Goal: Task Accomplishment & Management: Manage account settings

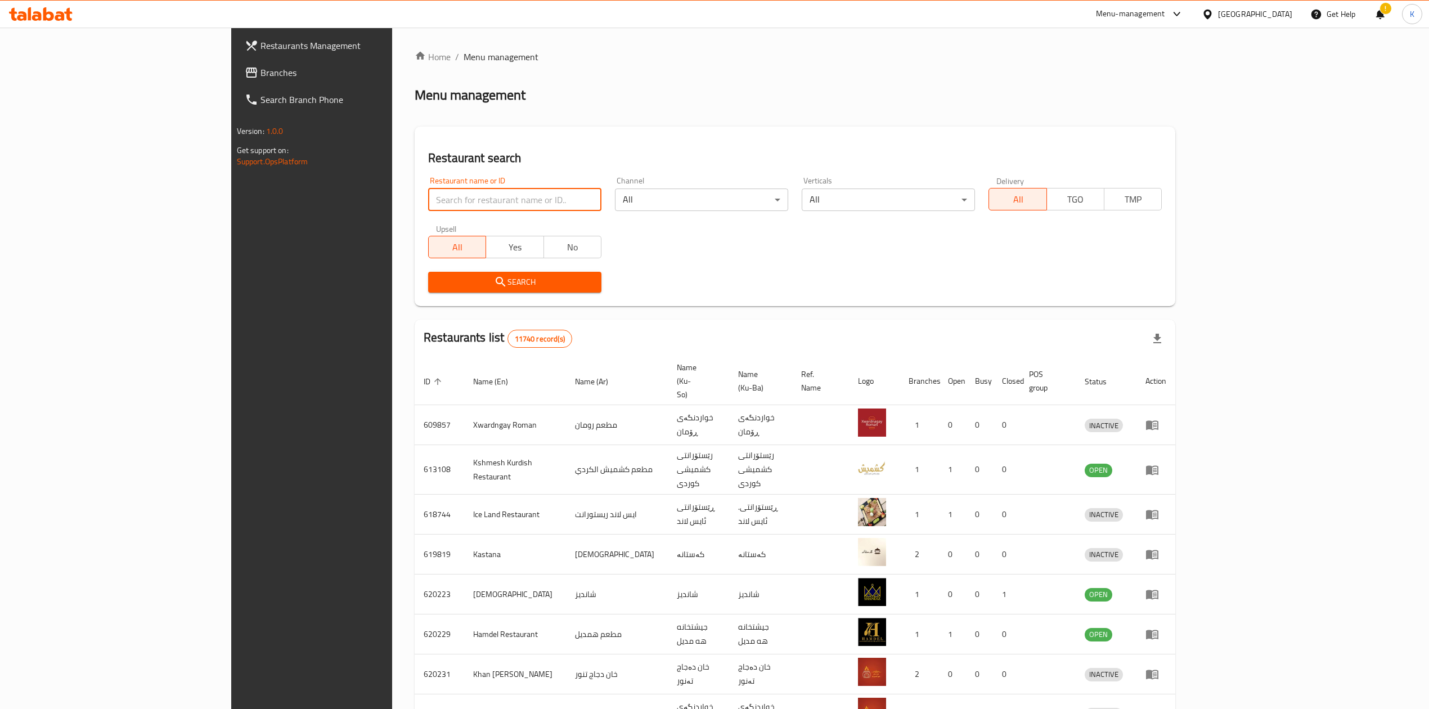
click at [435, 208] on input "search" at bounding box center [514, 199] width 173 height 23
type input "tabaq al"
click button "Search" at bounding box center [514, 282] width 173 height 21
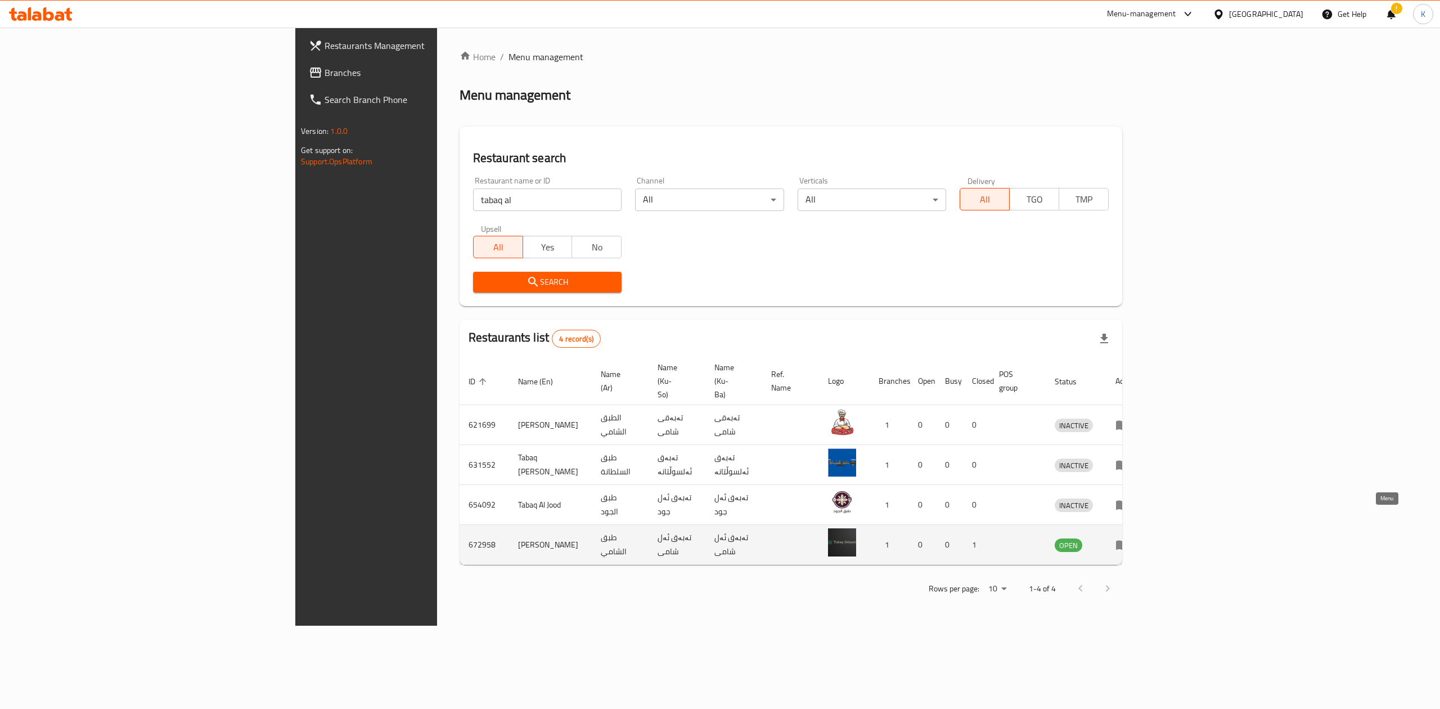
click at [1129, 541] on icon "enhanced table" at bounding box center [1122, 546] width 12 height 10
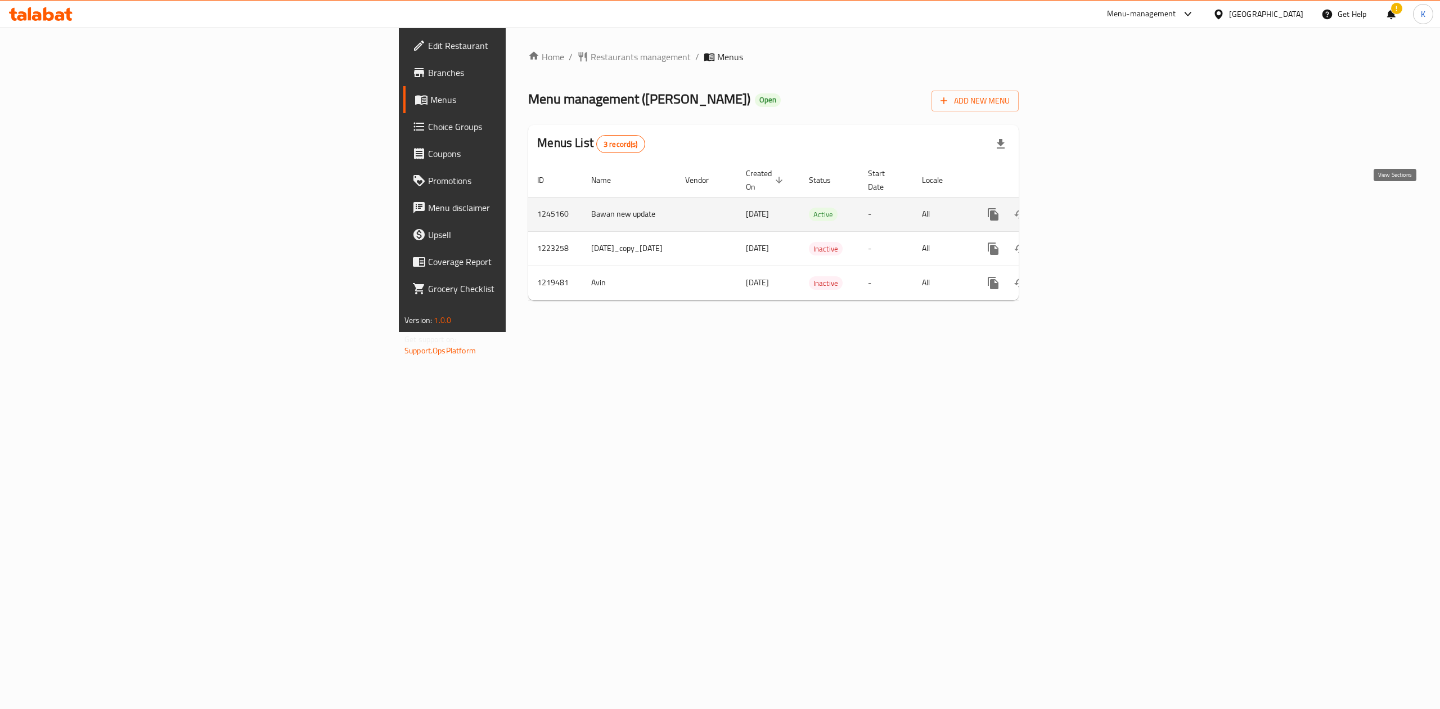
click at [1088, 201] on link "enhanced table" at bounding box center [1074, 214] width 27 height 27
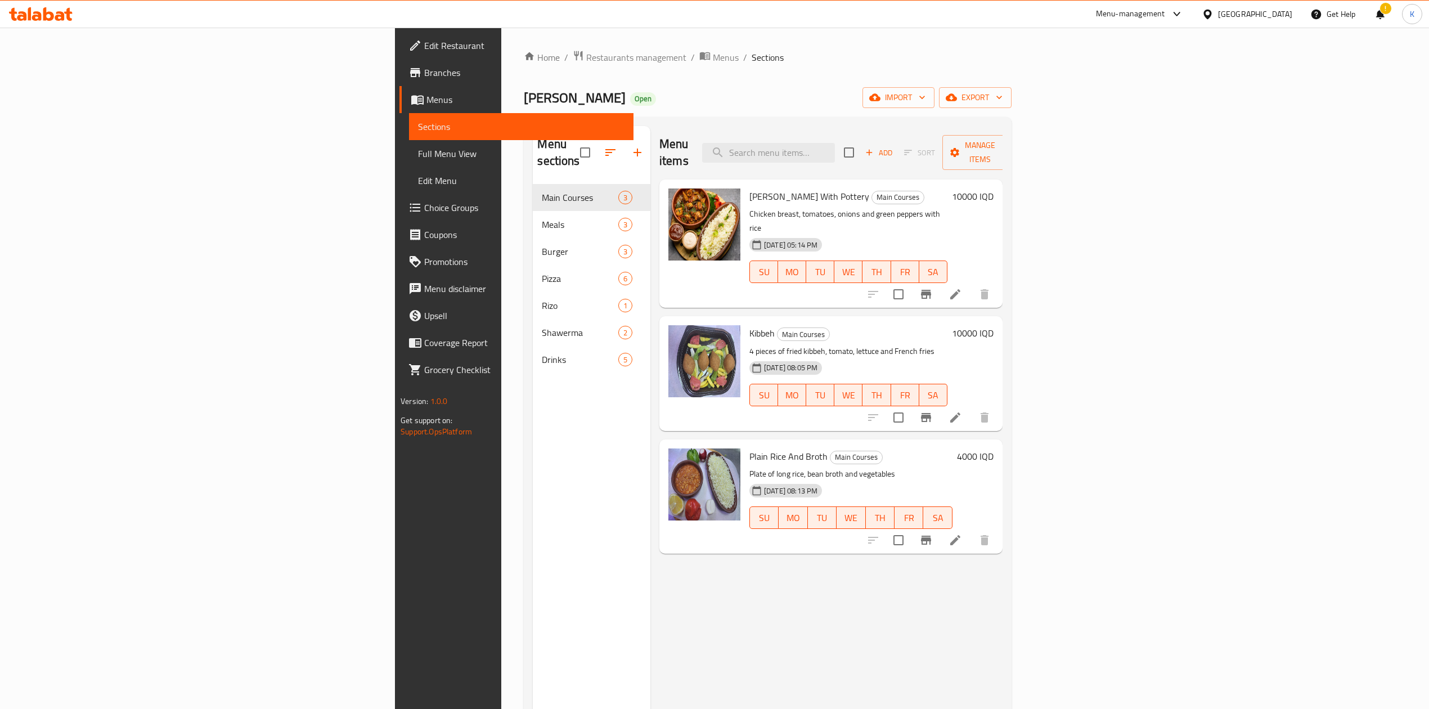
click at [994, 188] on h6 "10000 IQD" at bounding box center [973, 196] width 42 height 16
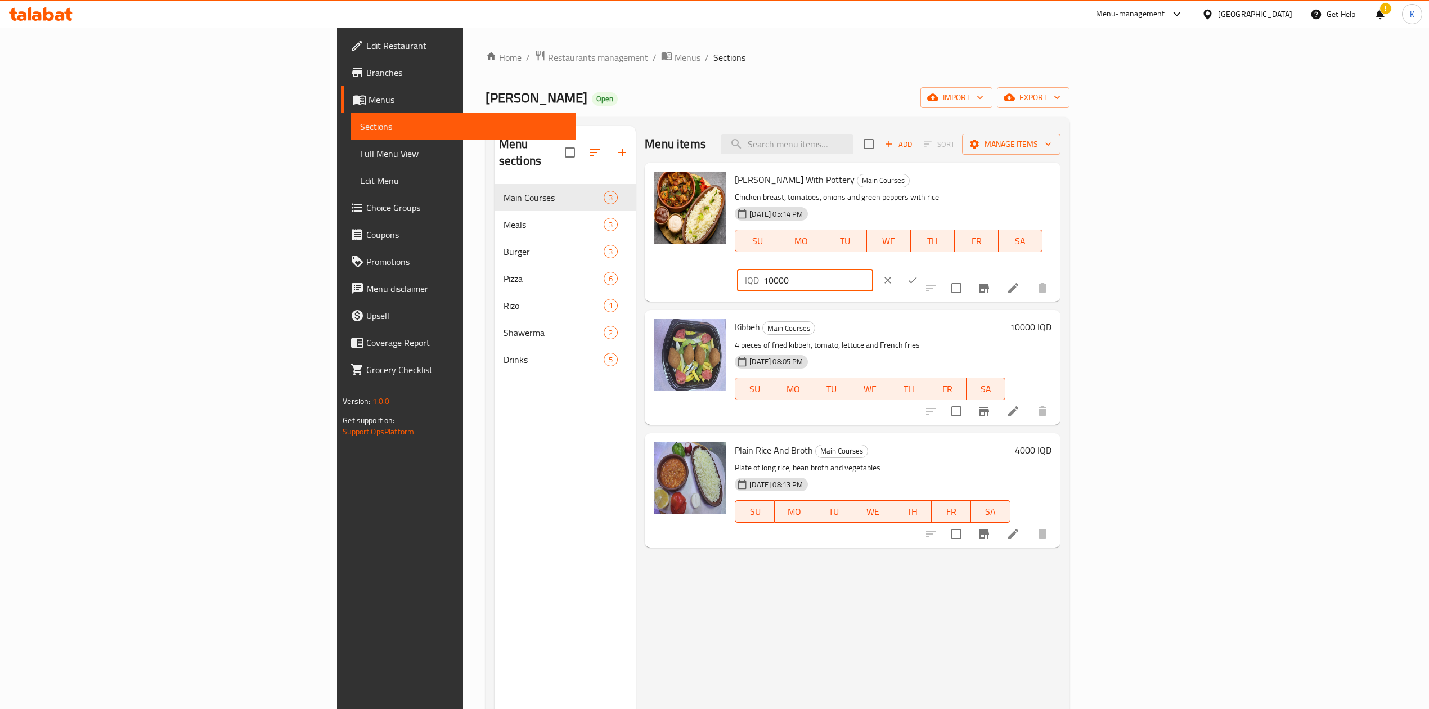
drag, startPoint x: 1243, startPoint y: 188, endPoint x: 1200, endPoint y: 183, distance: 43.6
click at [1055, 183] on div "Shish Tawook With Pottery Main Courses Chicken breast, tomatoes, onions and gre…" at bounding box center [892, 232] width 325 height 130
type input "7000"
click at [918, 275] on icon "ok" at bounding box center [912, 280] width 11 height 11
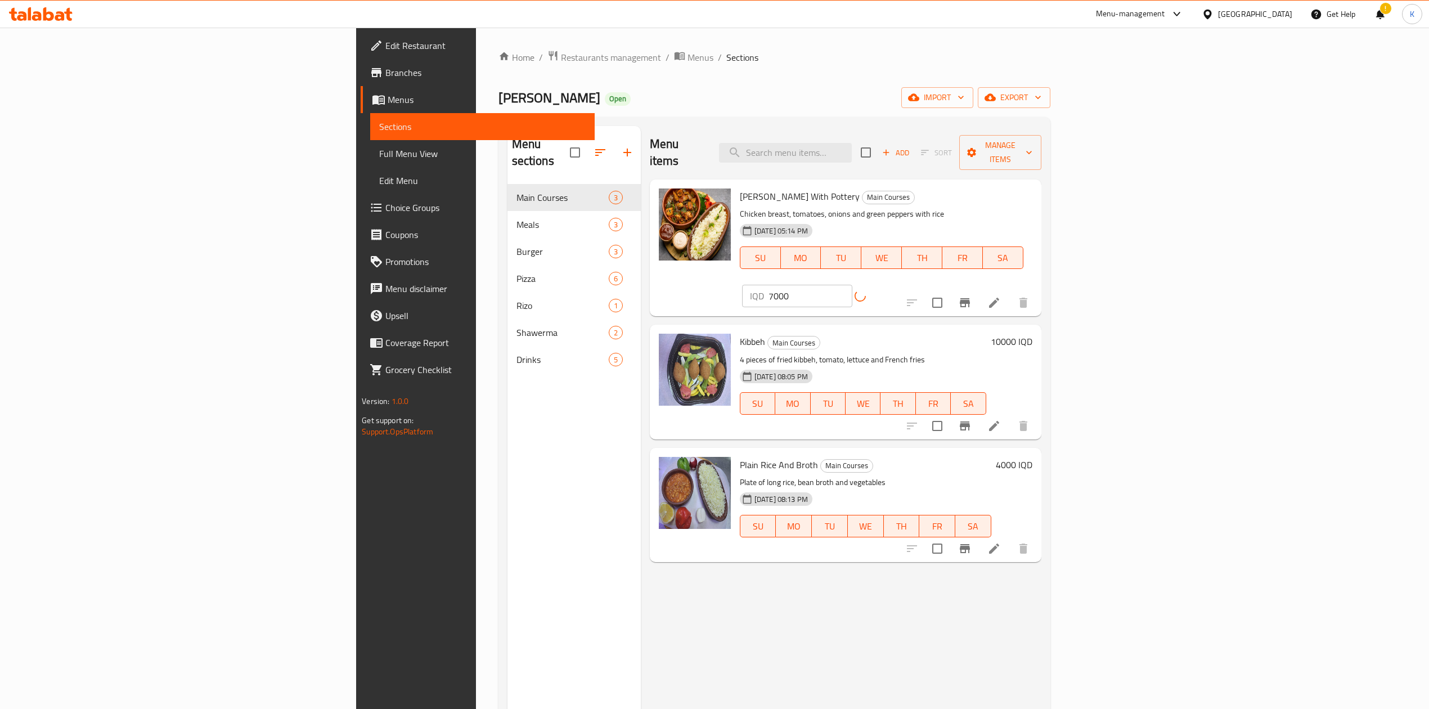
click at [1032, 334] on h6 "10000 IQD" at bounding box center [1012, 342] width 42 height 16
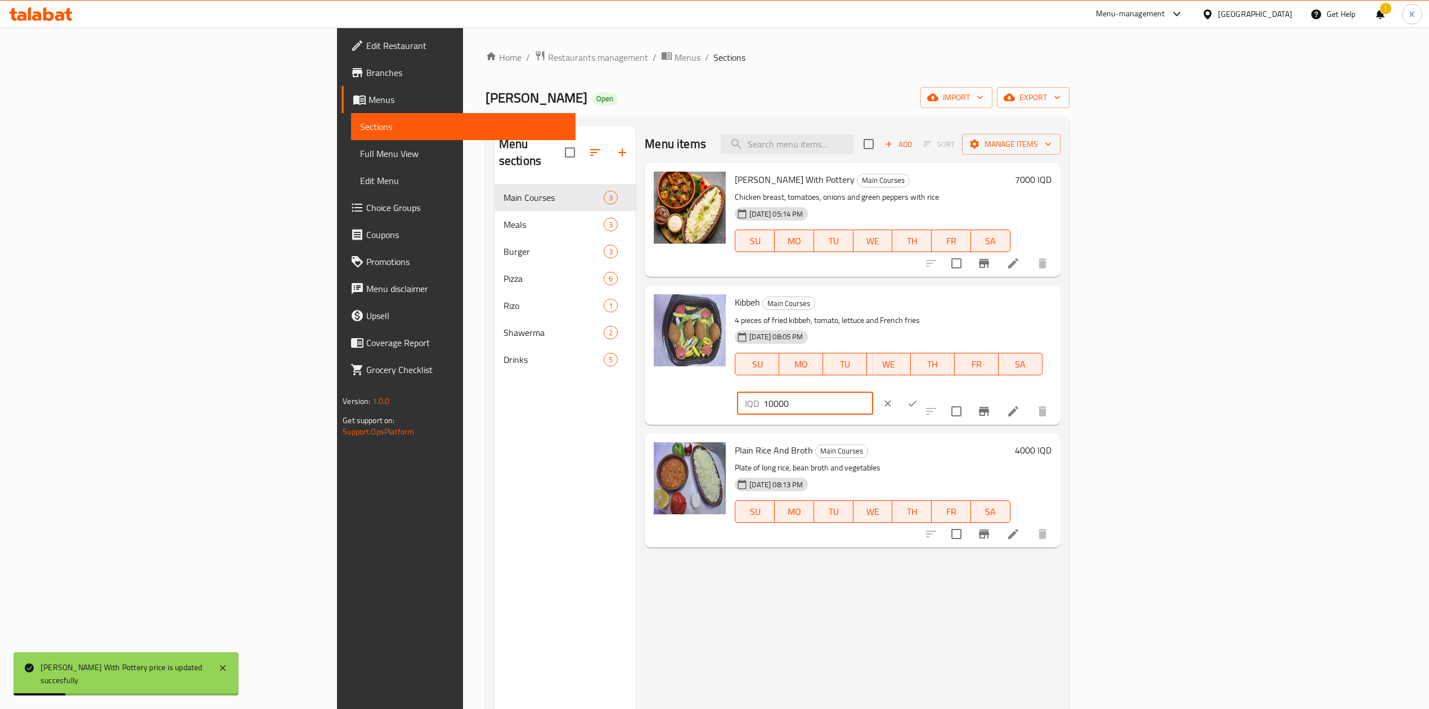
drag, startPoint x: 1243, startPoint y: 307, endPoint x: 1216, endPoint y: 309, distance: 27.1
click at [873, 392] on div "IQD 10000 ​" at bounding box center [805, 403] width 136 height 23
type input "7000"
click at [925, 391] on button "ok" at bounding box center [912, 403] width 25 height 25
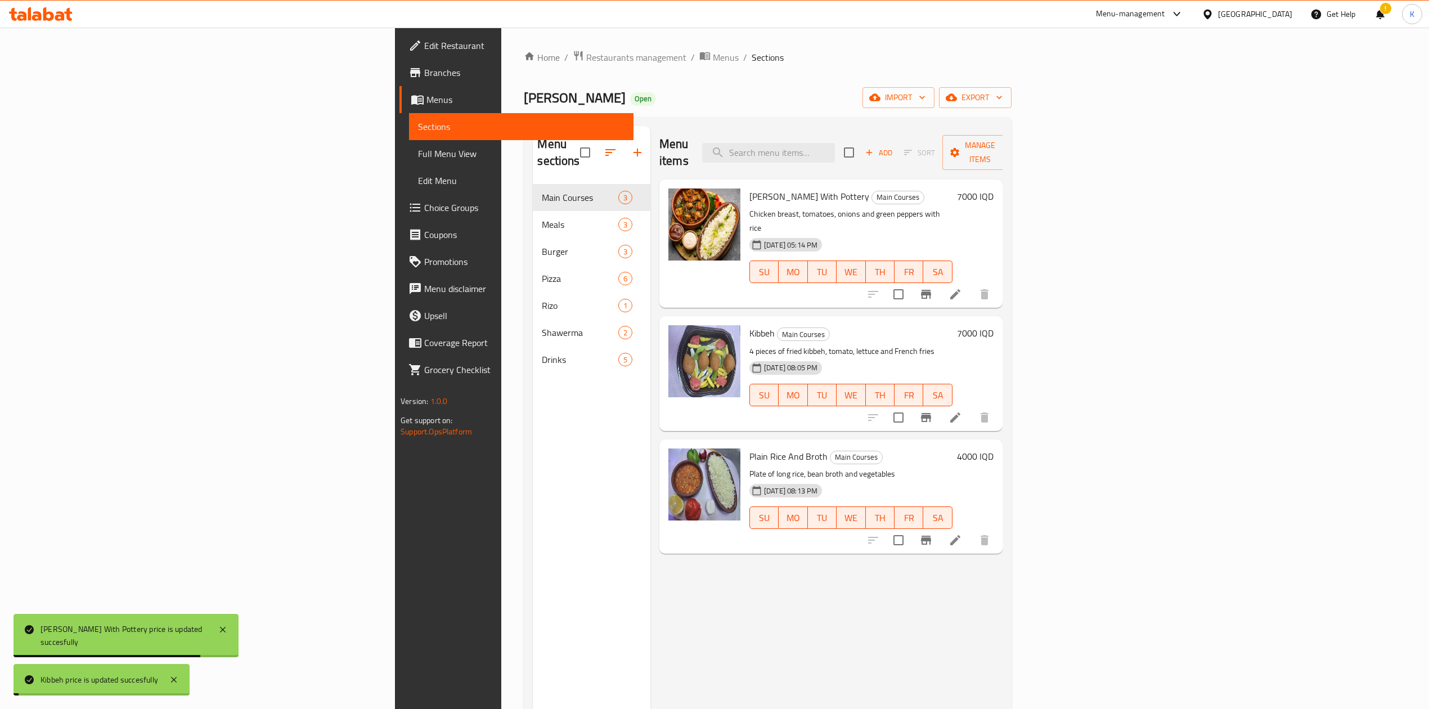
click at [994, 448] on h6 "4000 IQD" at bounding box center [975, 456] width 37 height 16
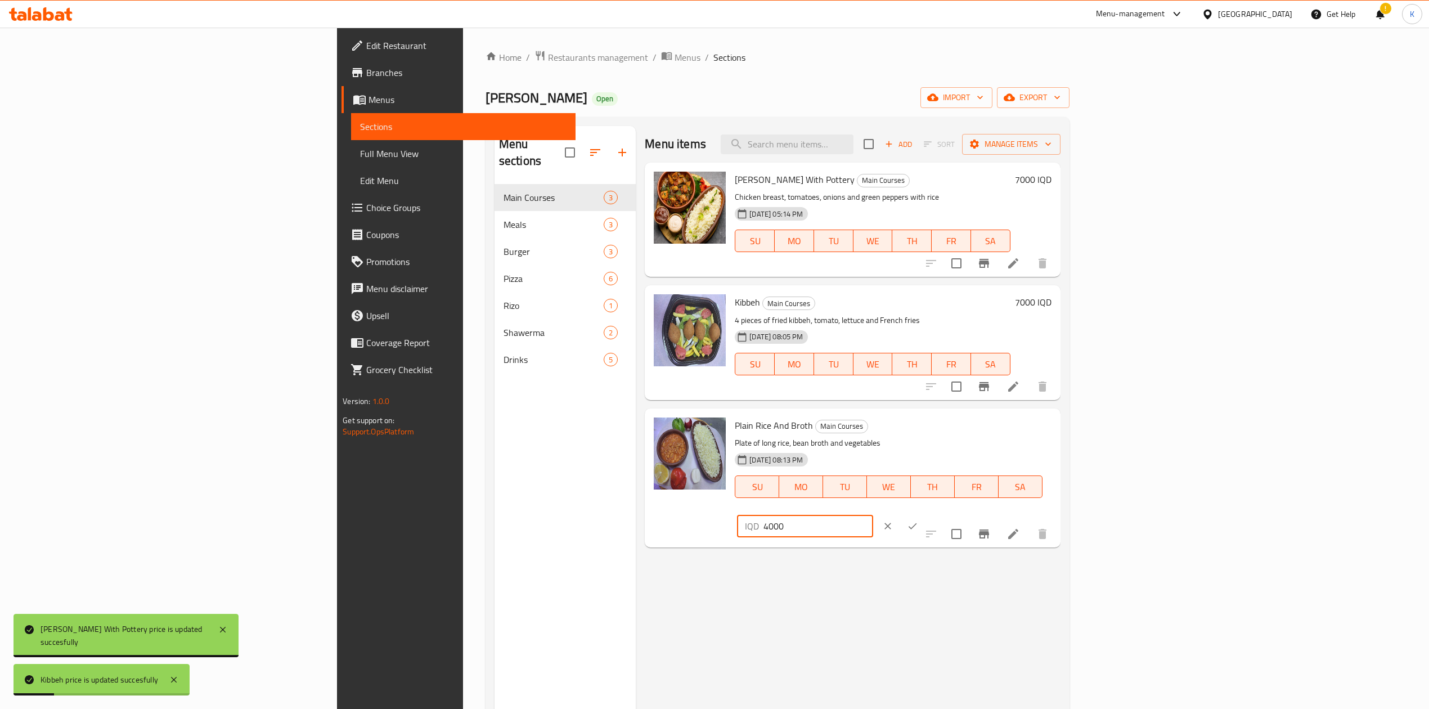
click at [873, 515] on input "4000" at bounding box center [817, 526] width 109 height 23
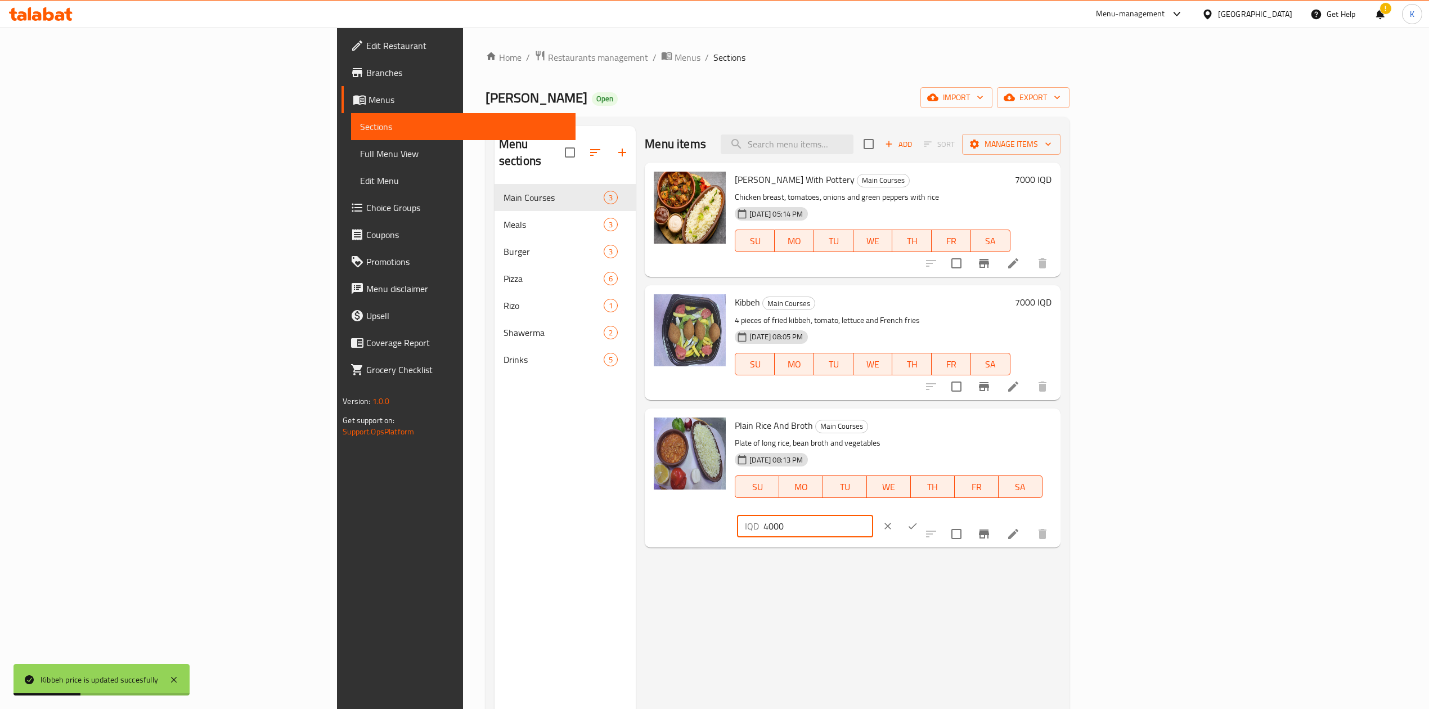
click at [873, 515] on input "4000" at bounding box center [817, 526] width 109 height 23
drag, startPoint x: 1242, startPoint y: 430, endPoint x: 1234, endPoint y: 433, distance: 8.7
click at [873, 515] on input "4000" at bounding box center [817, 526] width 109 height 23
type input "3000"
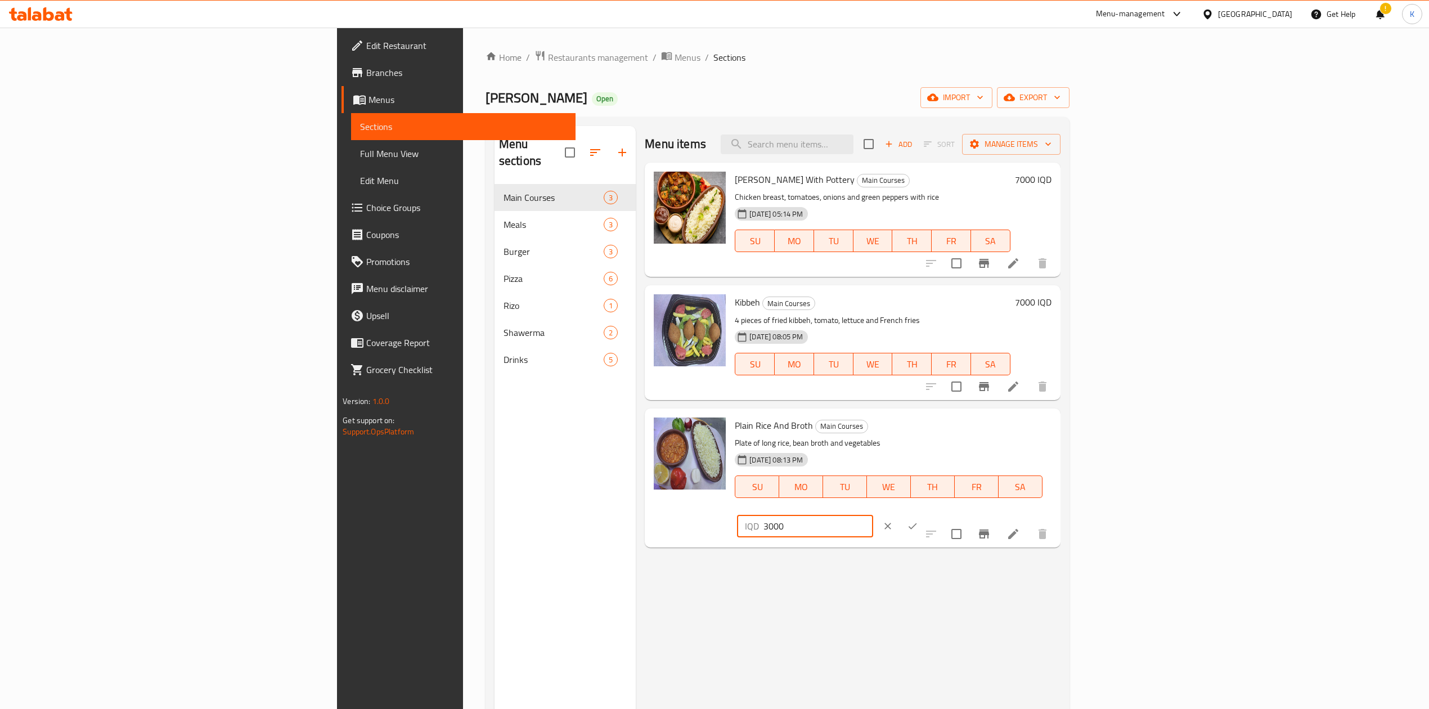
click at [918, 520] on icon "ok" at bounding box center [912, 525] width 11 height 11
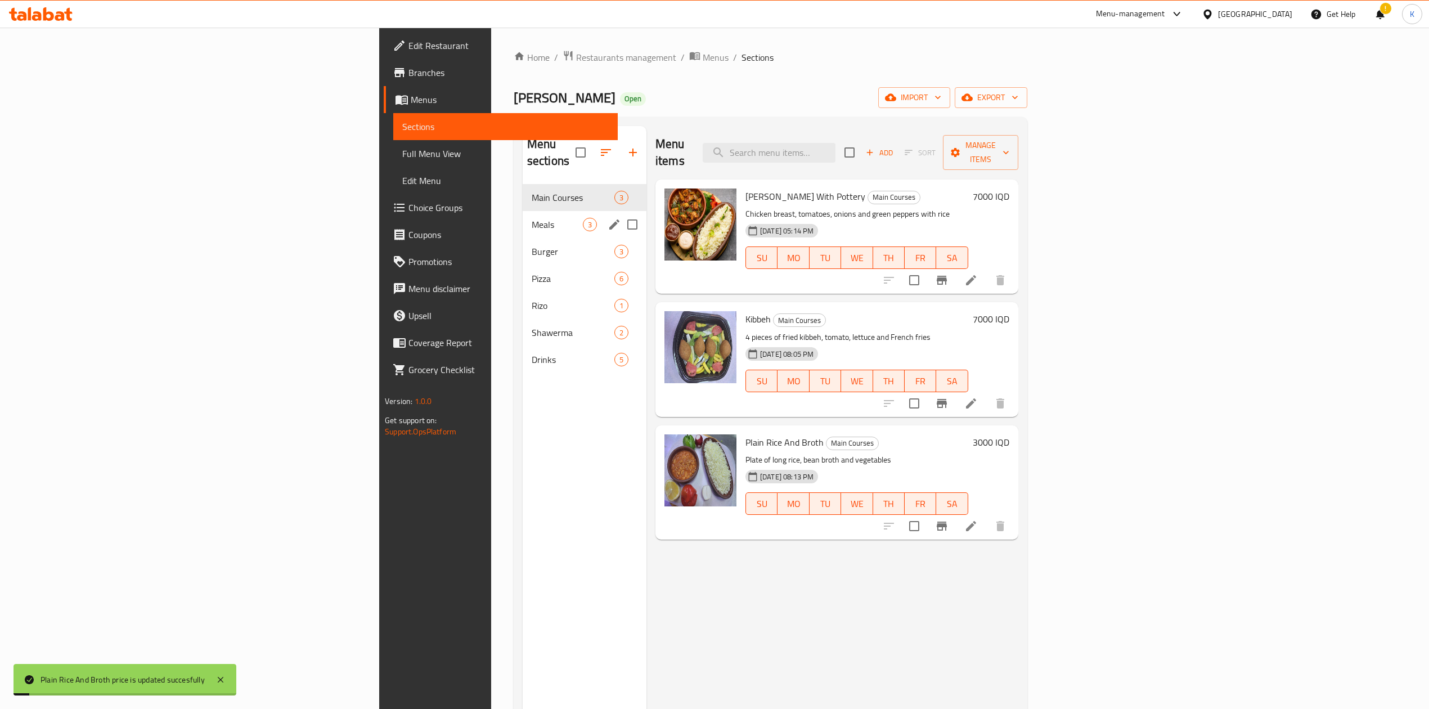
click at [532, 218] on span "Meals" at bounding box center [557, 225] width 51 height 14
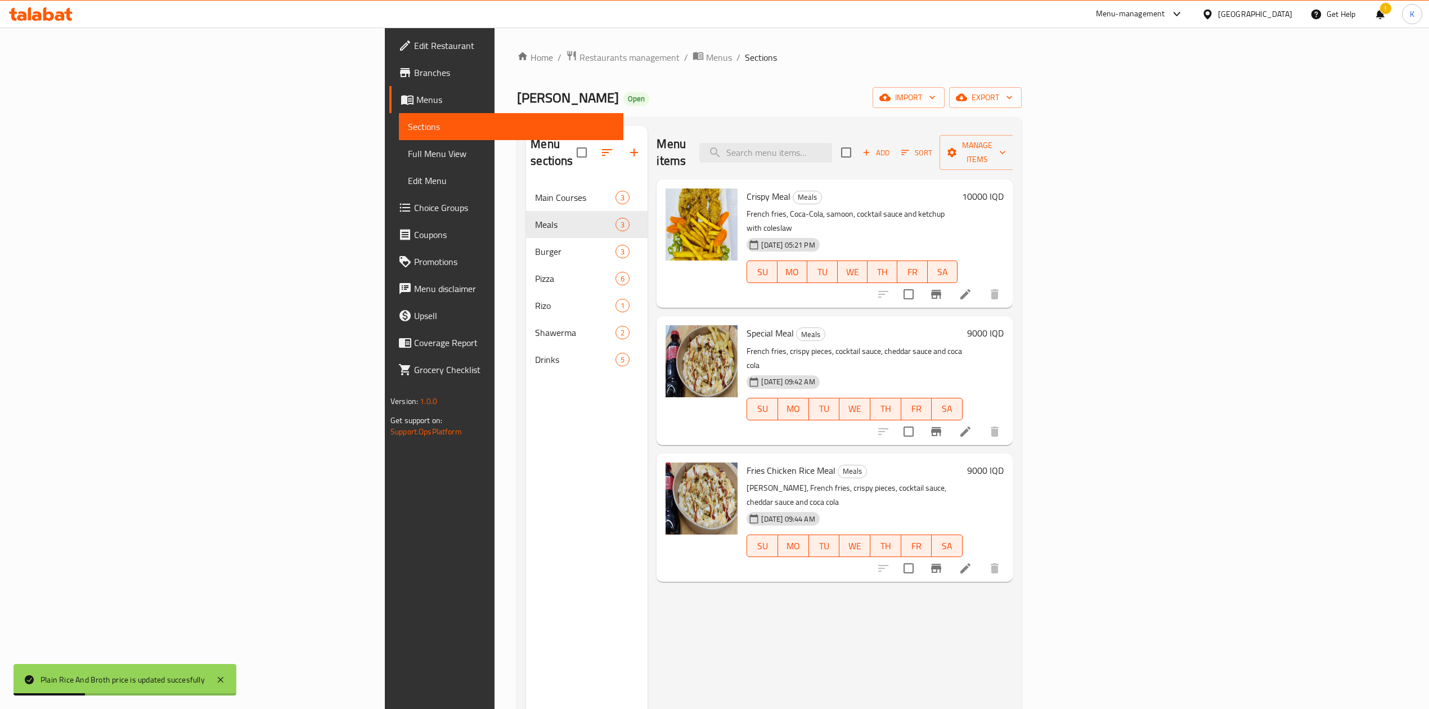
click at [1004, 188] on h6 "10000 IQD" at bounding box center [983, 196] width 42 height 16
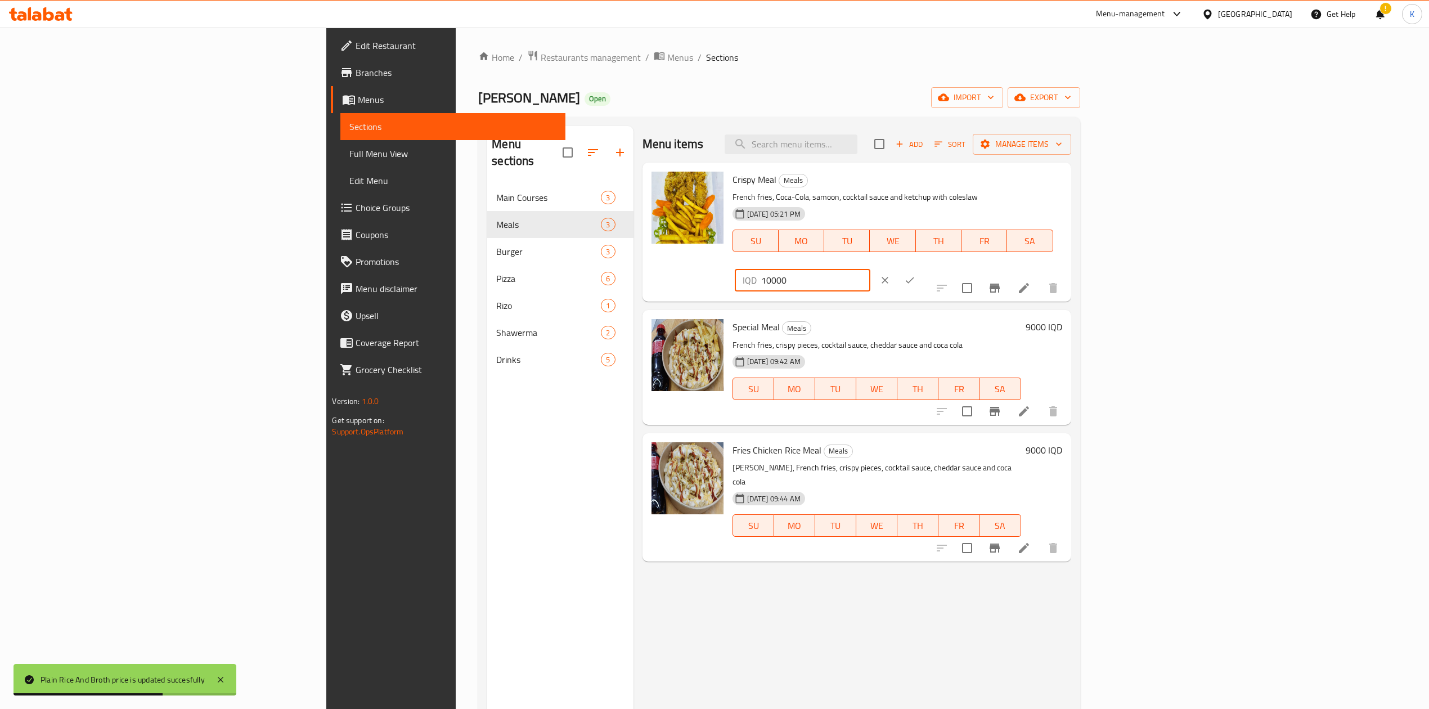
drag, startPoint x: 1243, startPoint y: 185, endPoint x: 1224, endPoint y: 190, distance: 19.1
click at [870, 269] on div "IQD 10000 ​" at bounding box center [803, 280] width 136 height 23
type input "7000"
click at [915, 275] on icon "ok" at bounding box center [909, 280] width 11 height 11
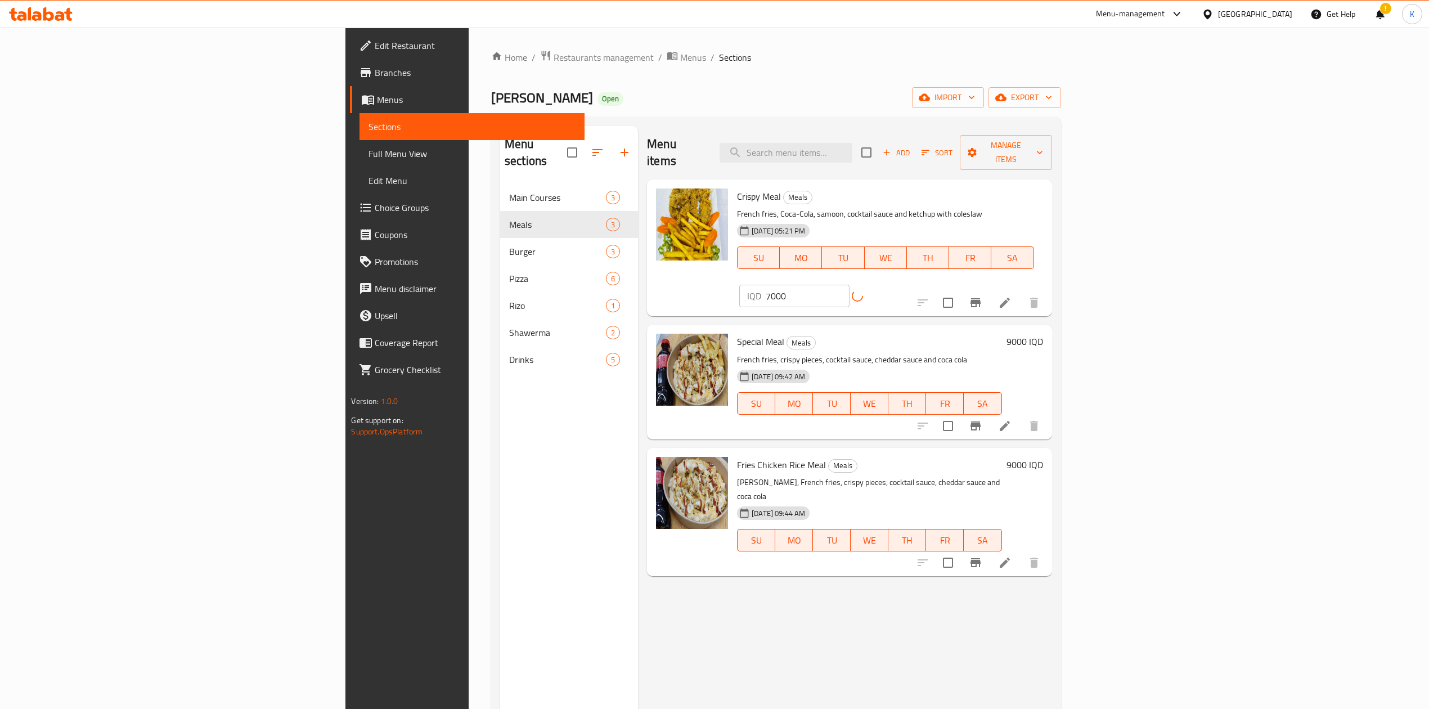
click at [1043, 334] on h6 "9000 IQD" at bounding box center [1024, 342] width 37 height 16
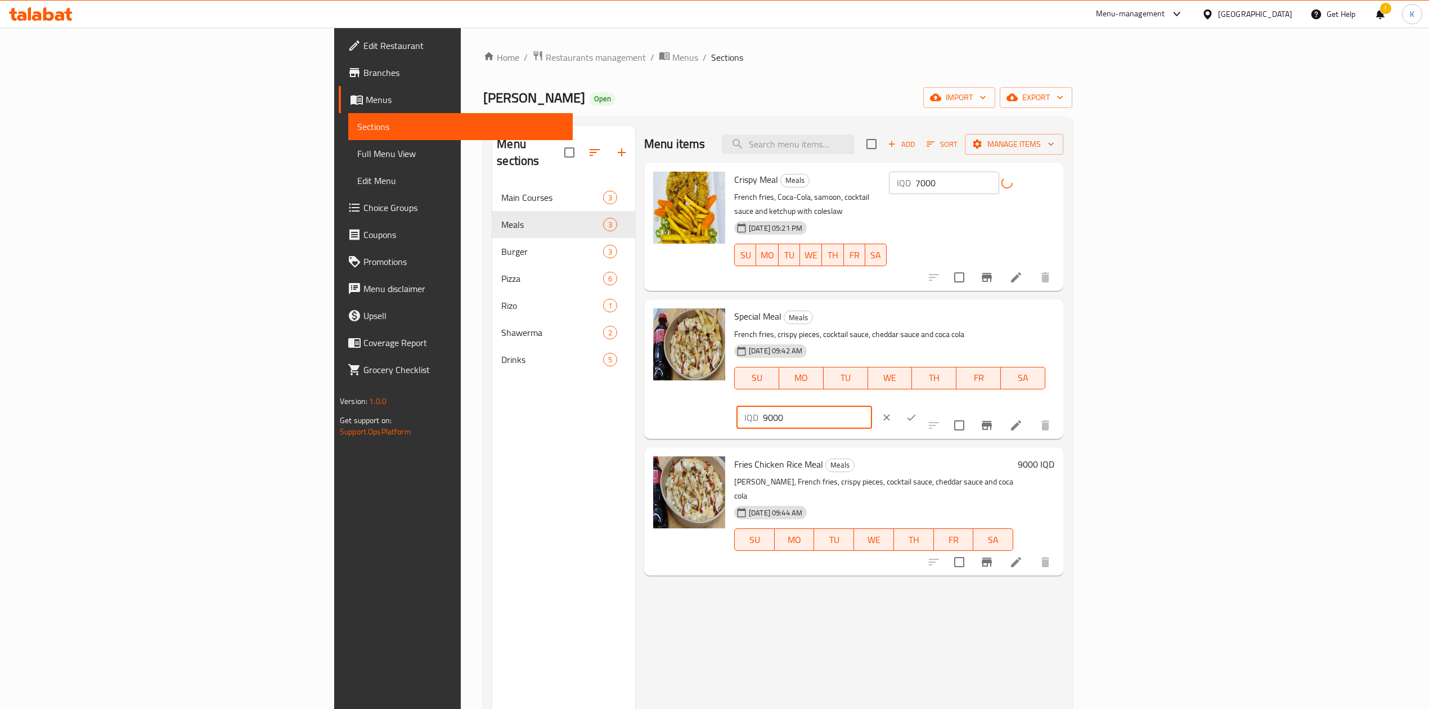
drag, startPoint x: 1238, startPoint y: 311, endPoint x: 1227, endPoint y: 312, distance: 11.3
click at [872, 406] on div "IQD 9000 ​" at bounding box center [804, 417] width 136 height 23
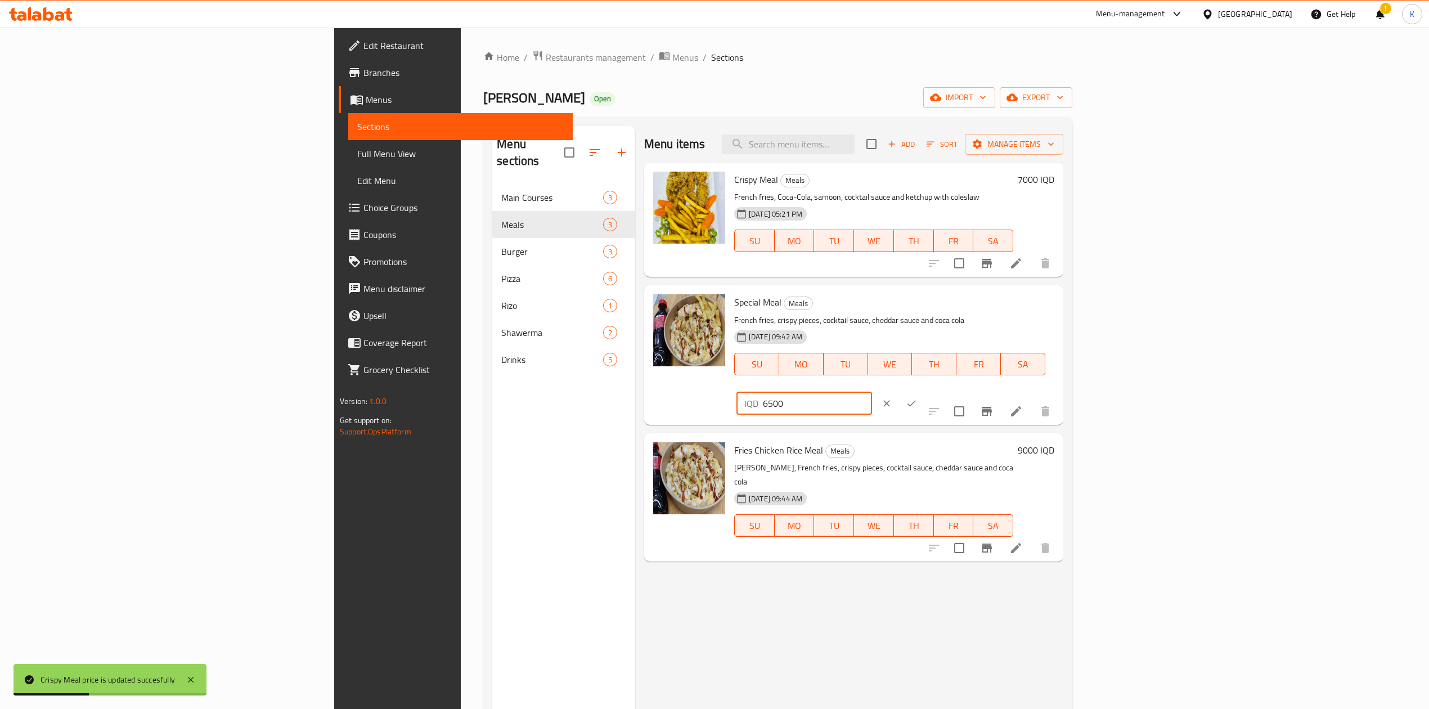
type input "6500"
click at [924, 391] on button "ok" at bounding box center [911, 403] width 25 height 25
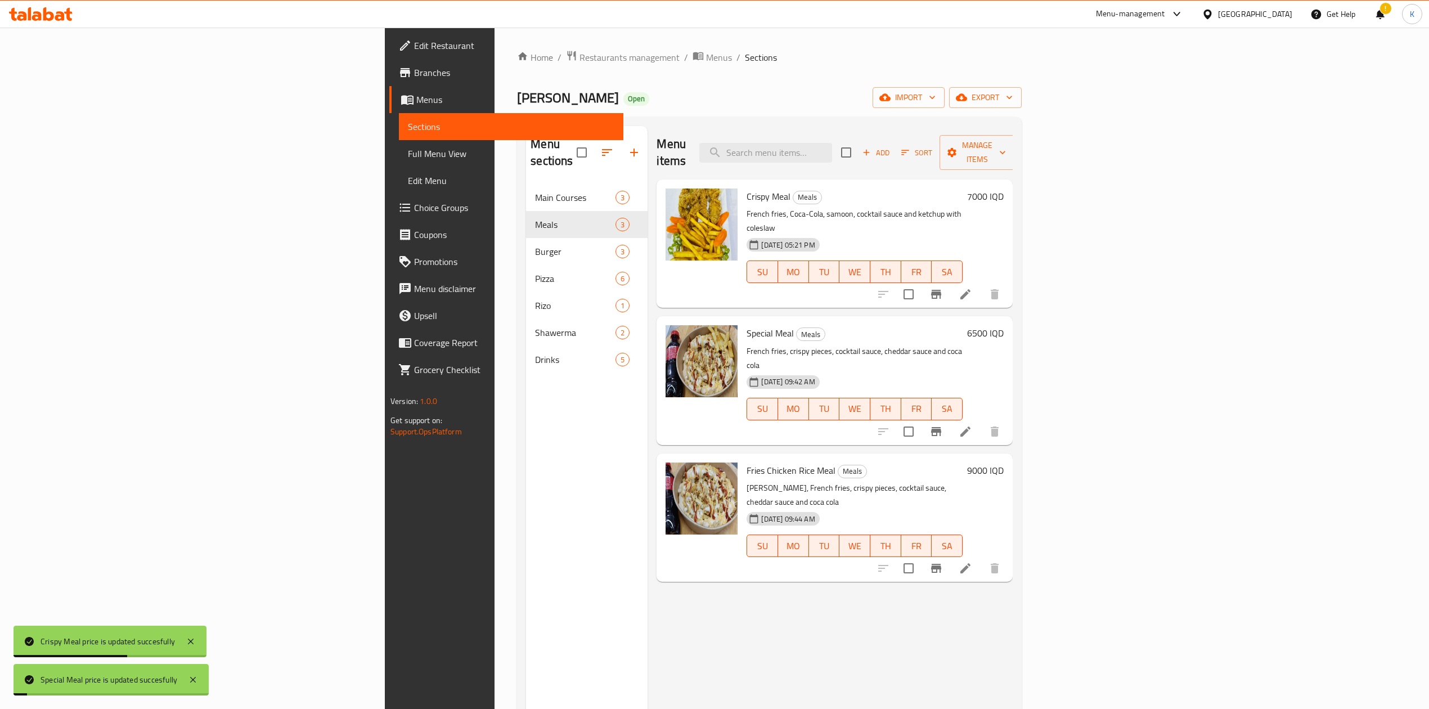
click at [1004, 462] on h6 "9000 IQD" at bounding box center [985, 470] width 37 height 16
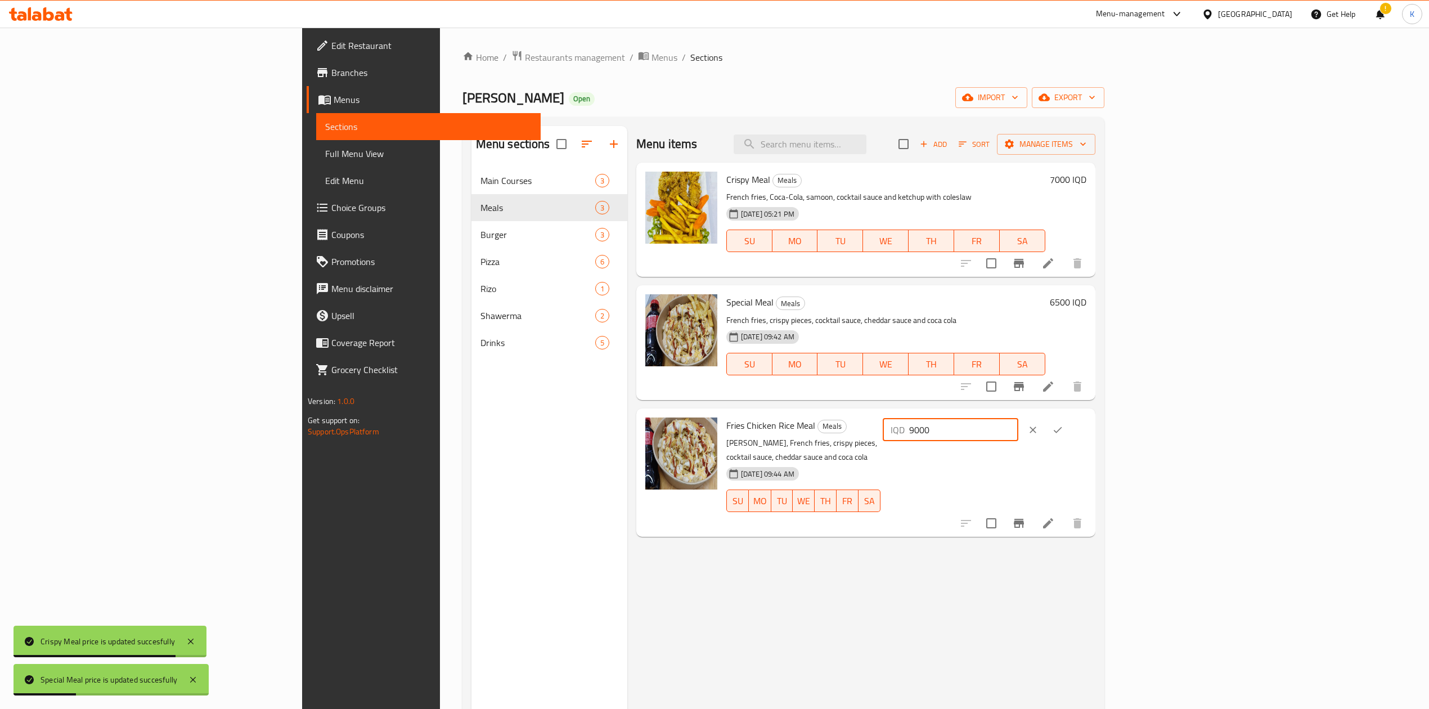
drag, startPoint x: 1243, startPoint y: 432, endPoint x: 1204, endPoint y: 437, distance: 39.1
click at [1091, 437] on div "Fries Chicken Rice Meal Meals [PERSON_NAME], French fries, crispy pieces, cockt…" at bounding box center [906, 472] width 369 height 119
type input "6500"
click at [1063, 428] on icon "ok" at bounding box center [1057, 429] width 11 height 11
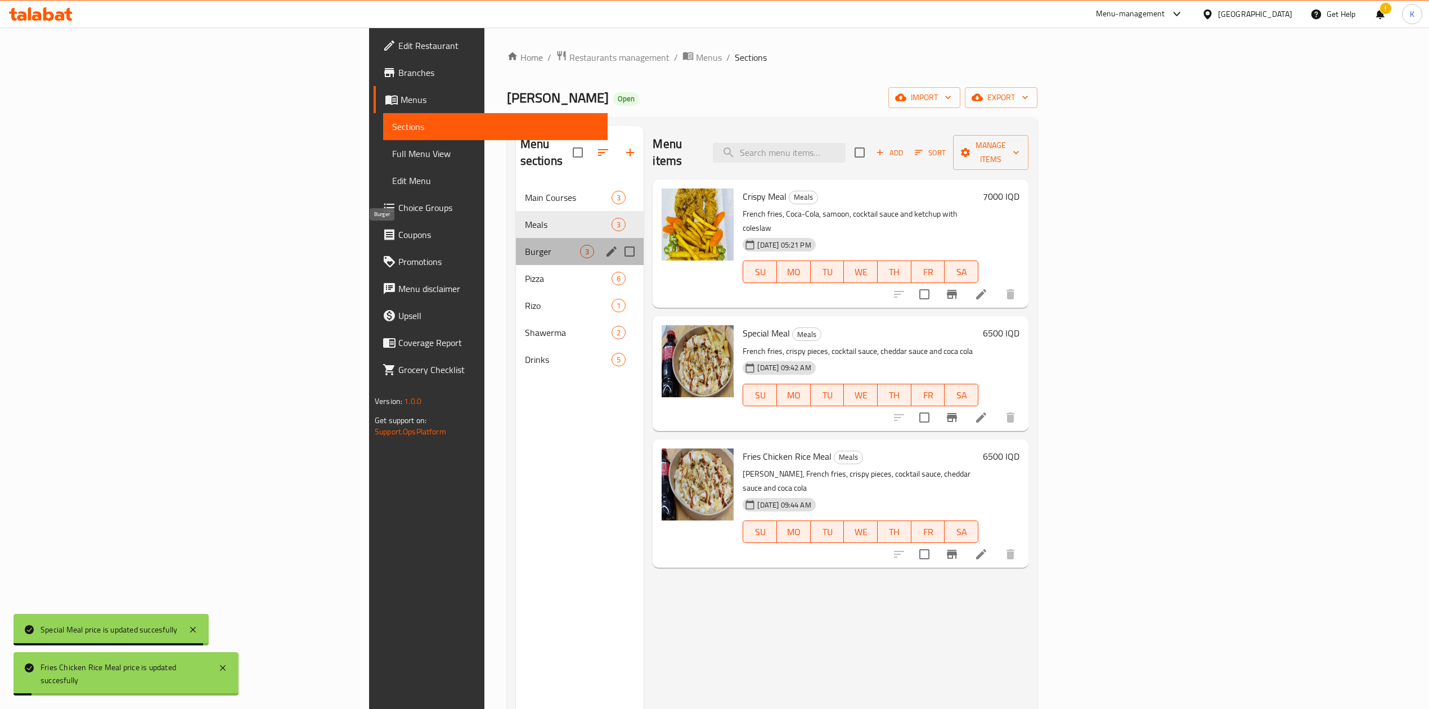
click at [525, 245] on span "Burger" at bounding box center [553, 252] width 56 height 14
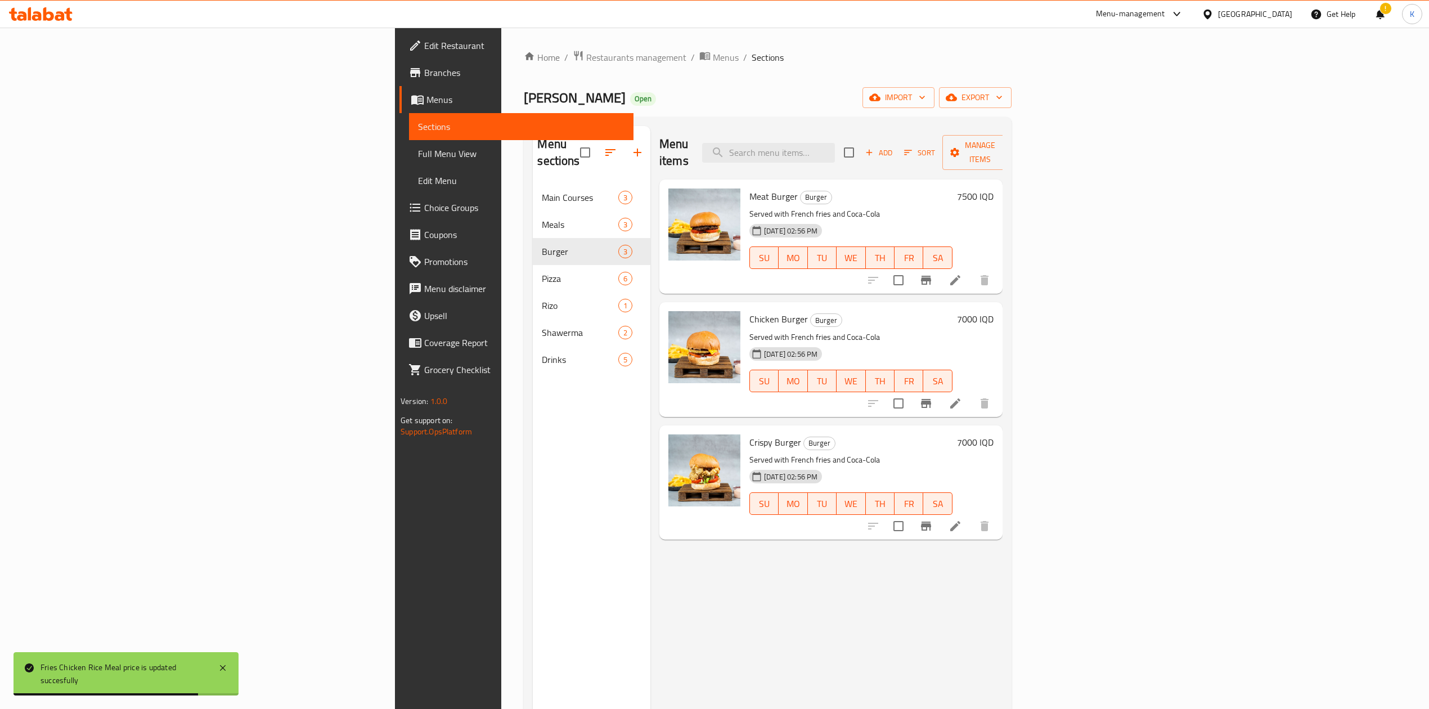
click at [994, 188] on h6 "7500 IQD" at bounding box center [975, 196] width 37 height 16
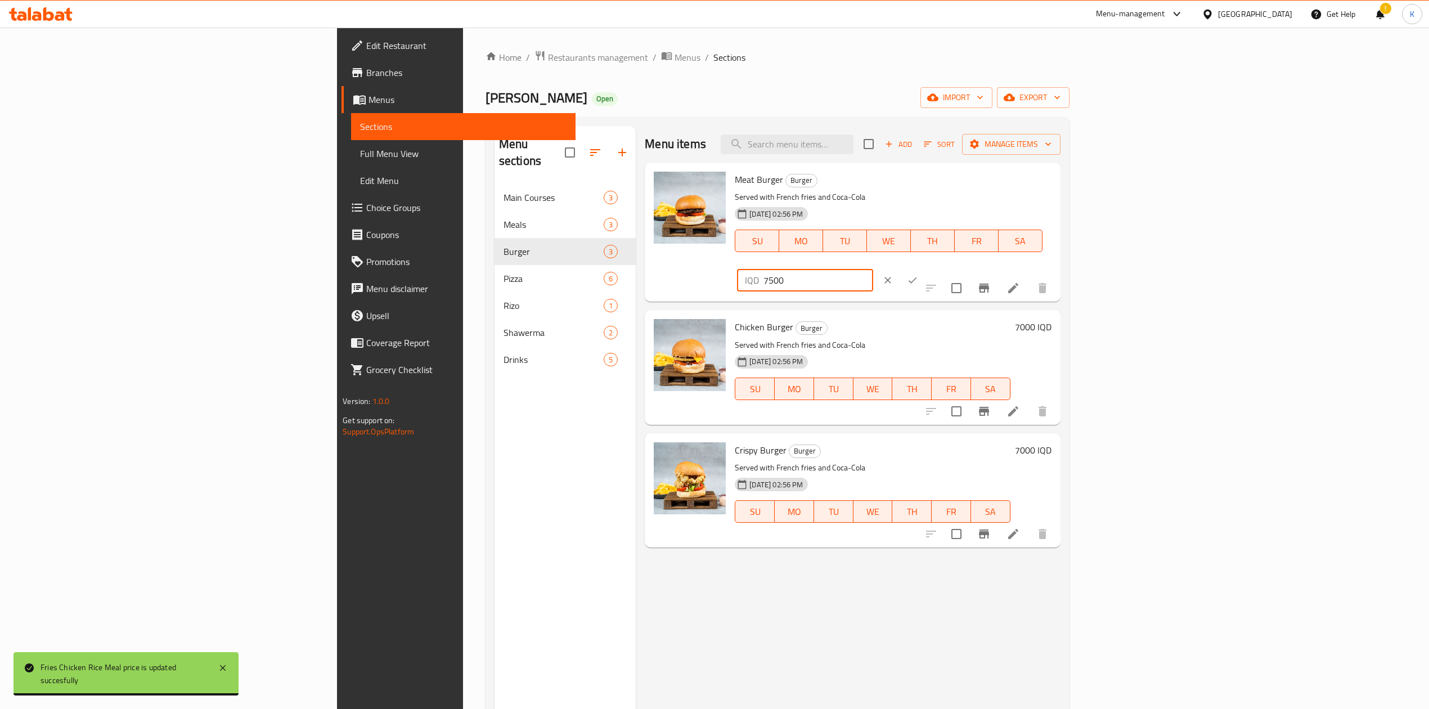
drag, startPoint x: 1236, startPoint y: 186, endPoint x: 1226, endPoint y: 189, distance: 10.1
click at [873, 269] on div "IQD 7500 ​" at bounding box center [805, 280] width 136 height 23
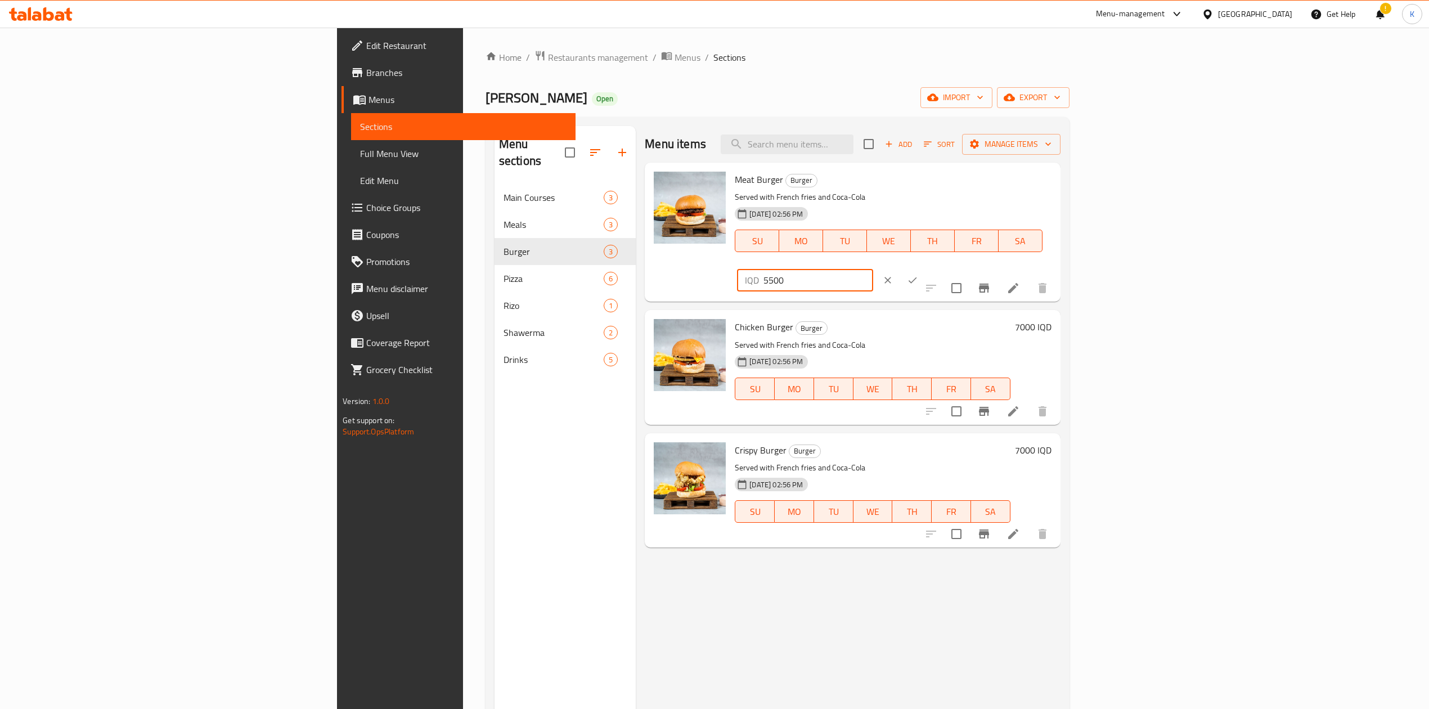
type input "5500"
click at [925, 268] on button "ok" at bounding box center [912, 280] width 25 height 25
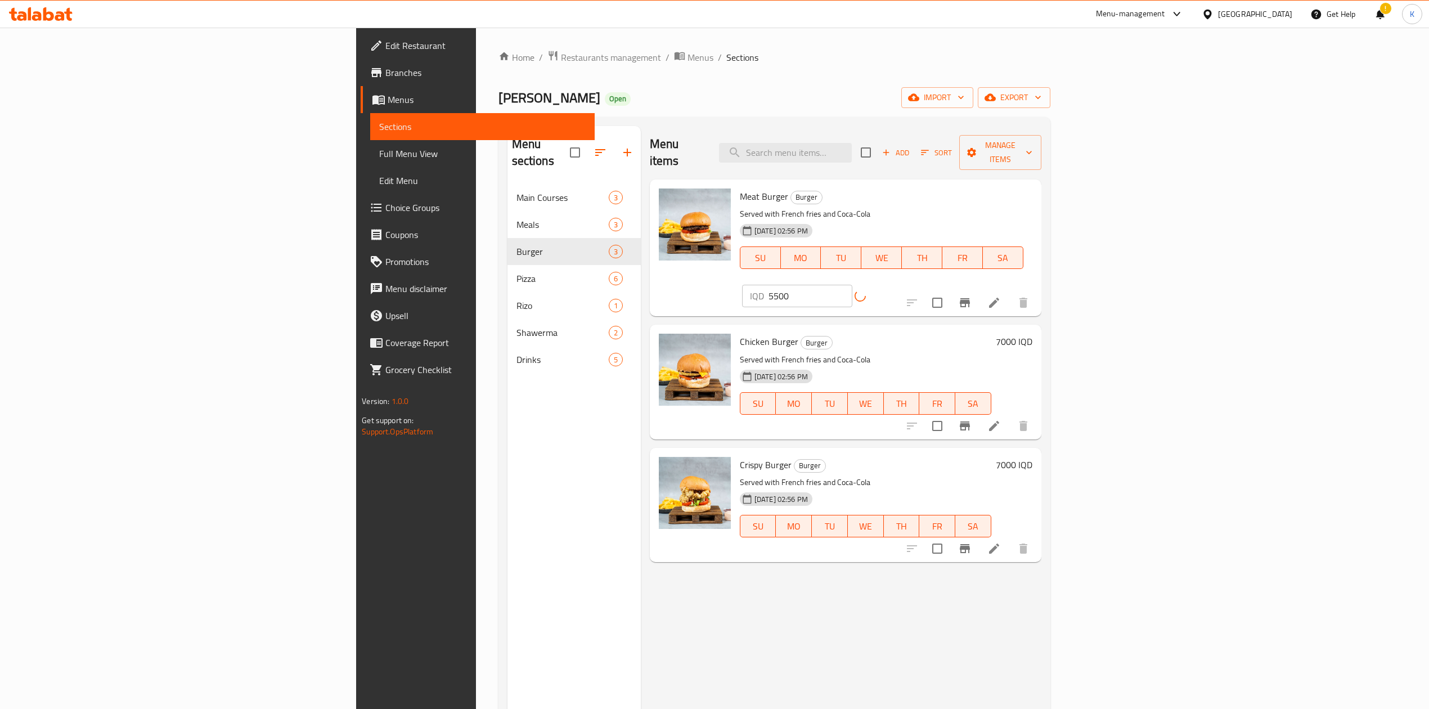
click at [1032, 334] on h6 "7000 IQD" at bounding box center [1014, 342] width 37 height 16
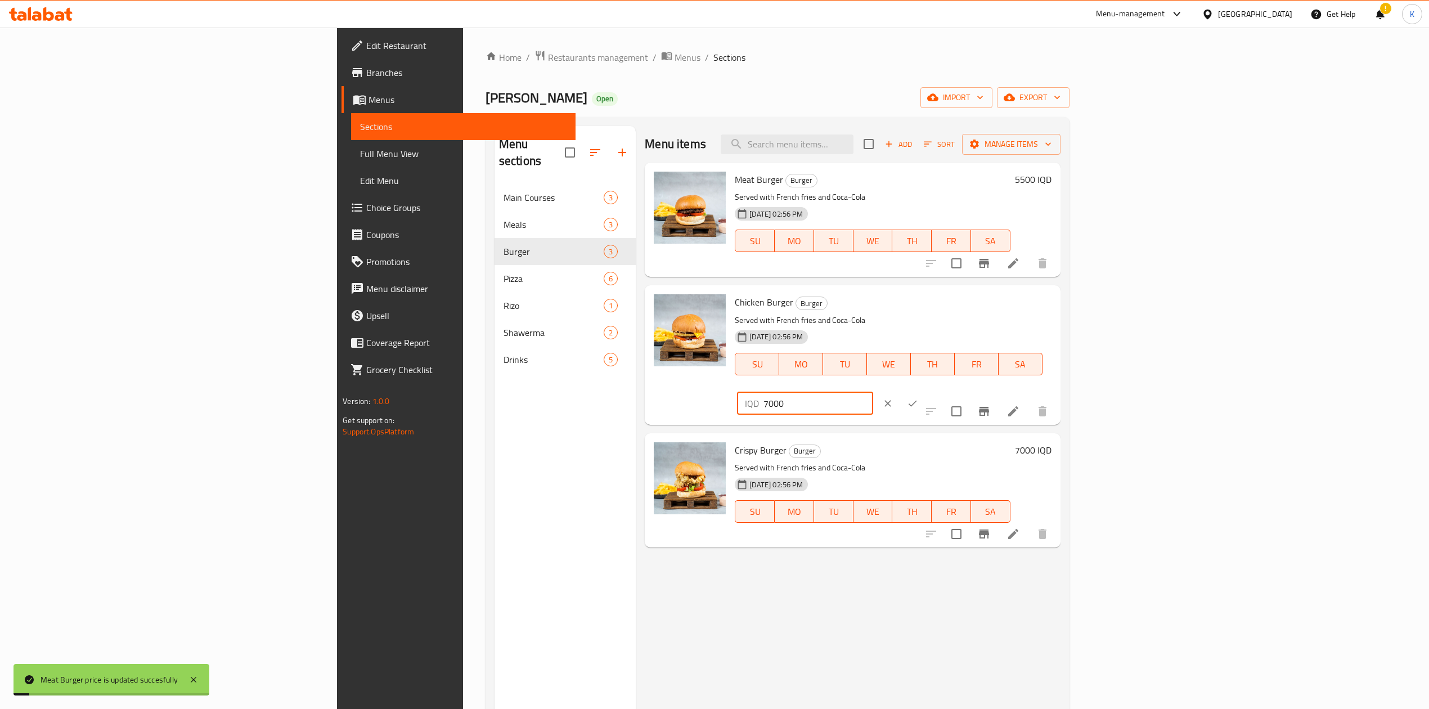
drag, startPoint x: 1238, startPoint y: 307, endPoint x: 1229, endPoint y: 307, distance: 8.4
click at [873, 392] on div "IQD 7000 ​" at bounding box center [805, 403] width 136 height 23
type input "5000"
click at [918, 398] on icon "ok" at bounding box center [912, 403] width 11 height 11
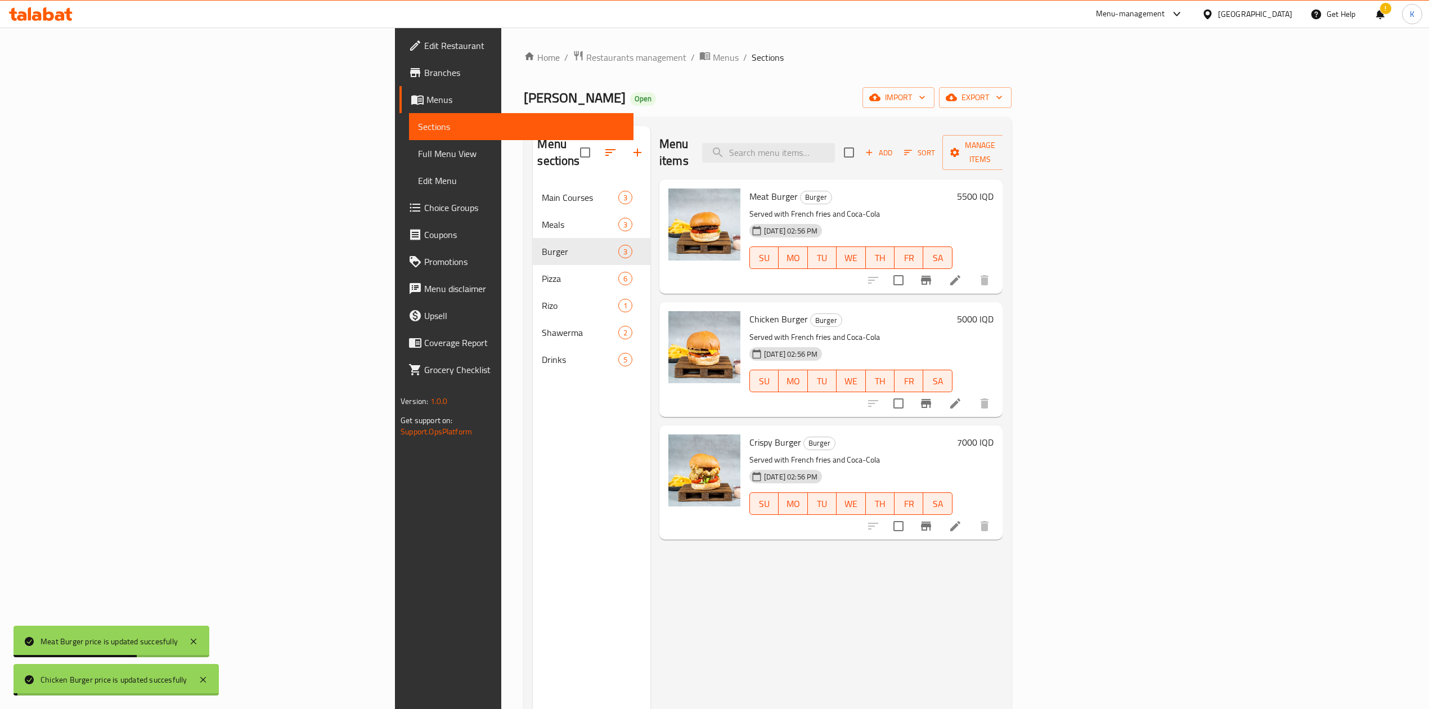
click at [994, 434] on h6 "7000 IQD" at bounding box center [975, 442] width 37 height 16
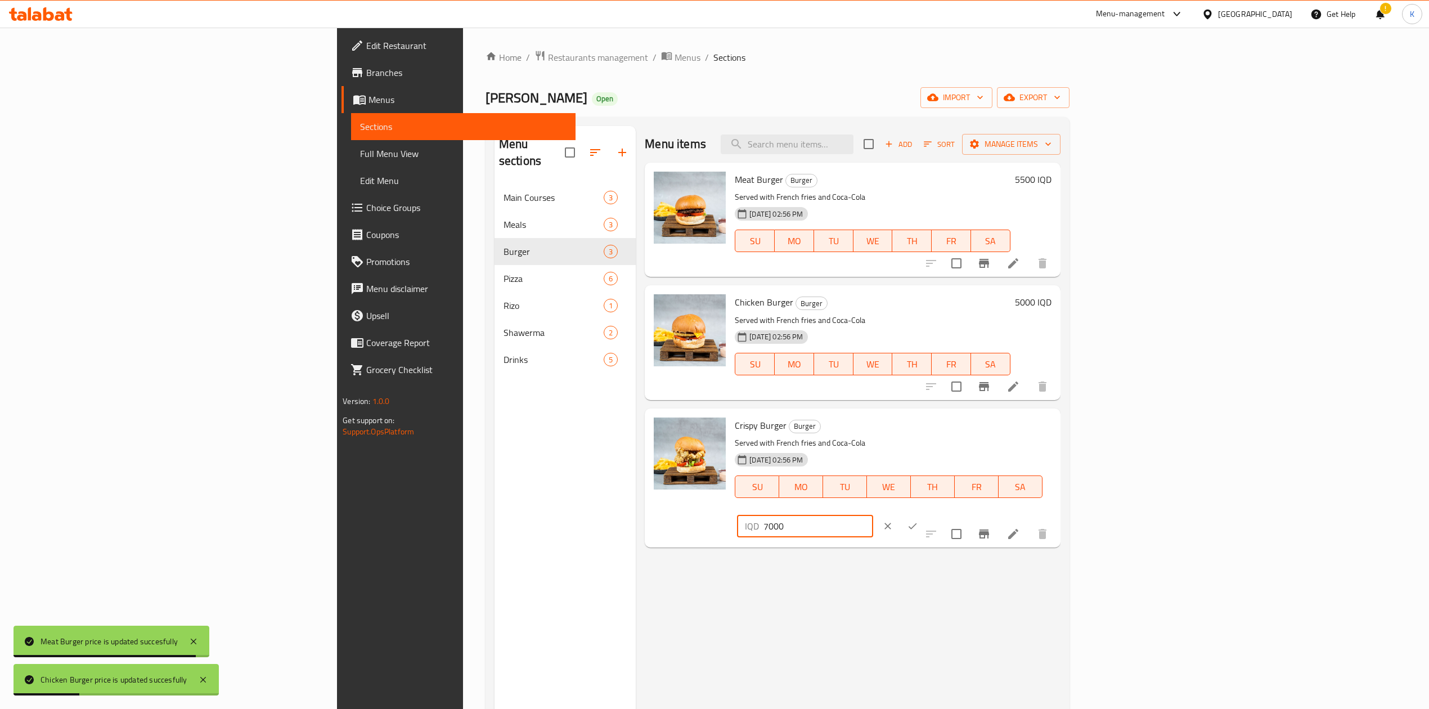
drag, startPoint x: 1239, startPoint y: 435, endPoint x: 1223, endPoint y: 435, distance: 15.8
click at [873, 515] on div "IQD 7000 ​" at bounding box center [805, 526] width 136 height 23
type input "5000"
click at [918, 520] on icon "ok" at bounding box center [912, 525] width 11 height 11
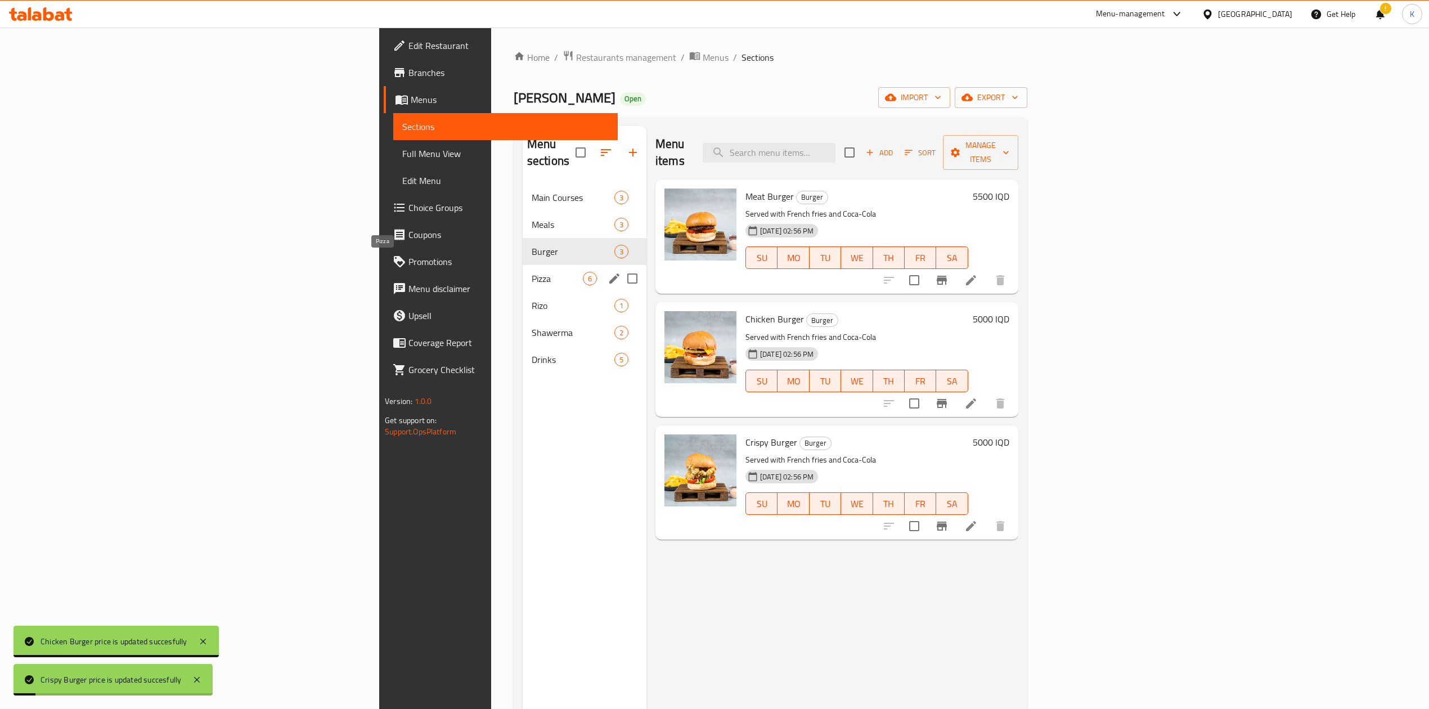
click at [532, 272] on span "Pizza" at bounding box center [557, 279] width 51 height 14
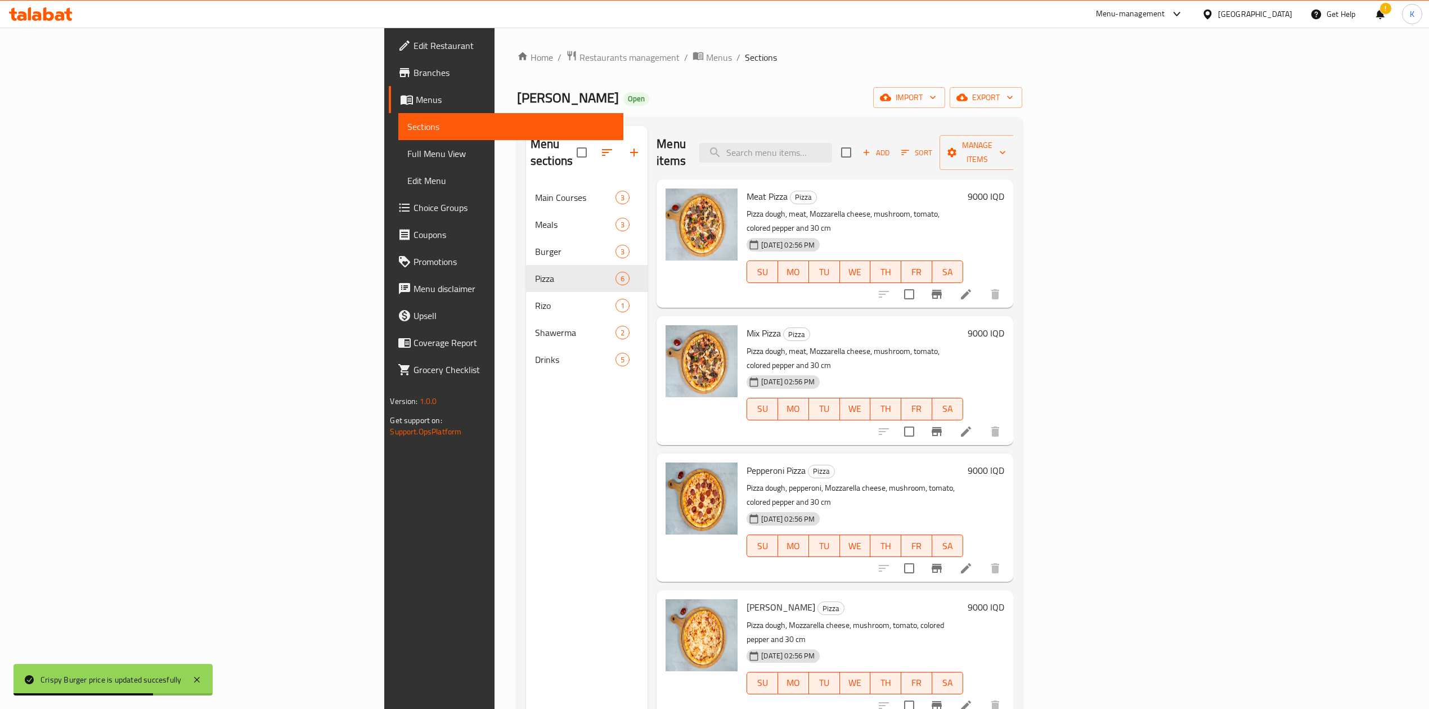
click at [1004, 188] on h6 "9000 IQD" at bounding box center [986, 196] width 37 height 16
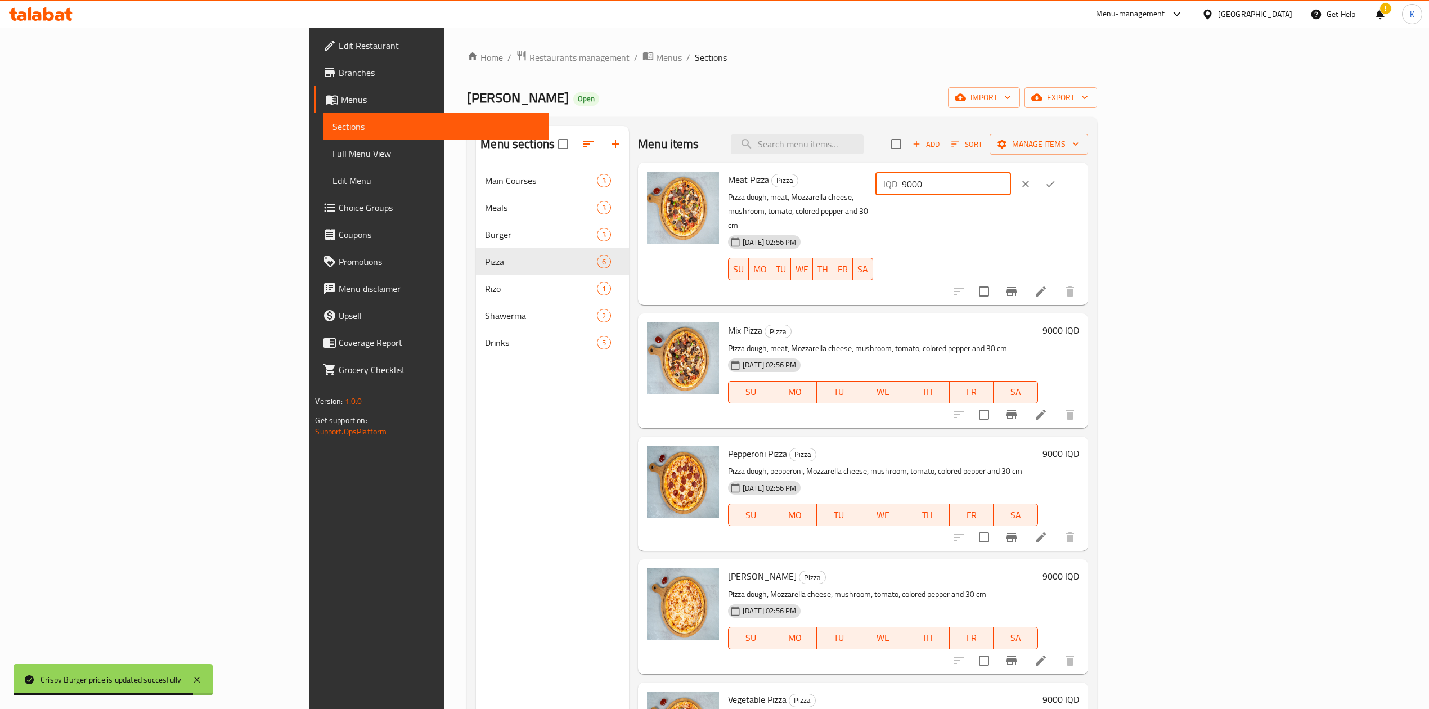
drag, startPoint x: 1227, startPoint y: 187, endPoint x: 1217, endPoint y: 187, distance: 9.6
click at [1011, 187] on div "IQD 9000 ​" at bounding box center [943, 184] width 136 height 23
type input "7500"
click at [1063, 174] on button "ok" at bounding box center [1050, 184] width 25 height 25
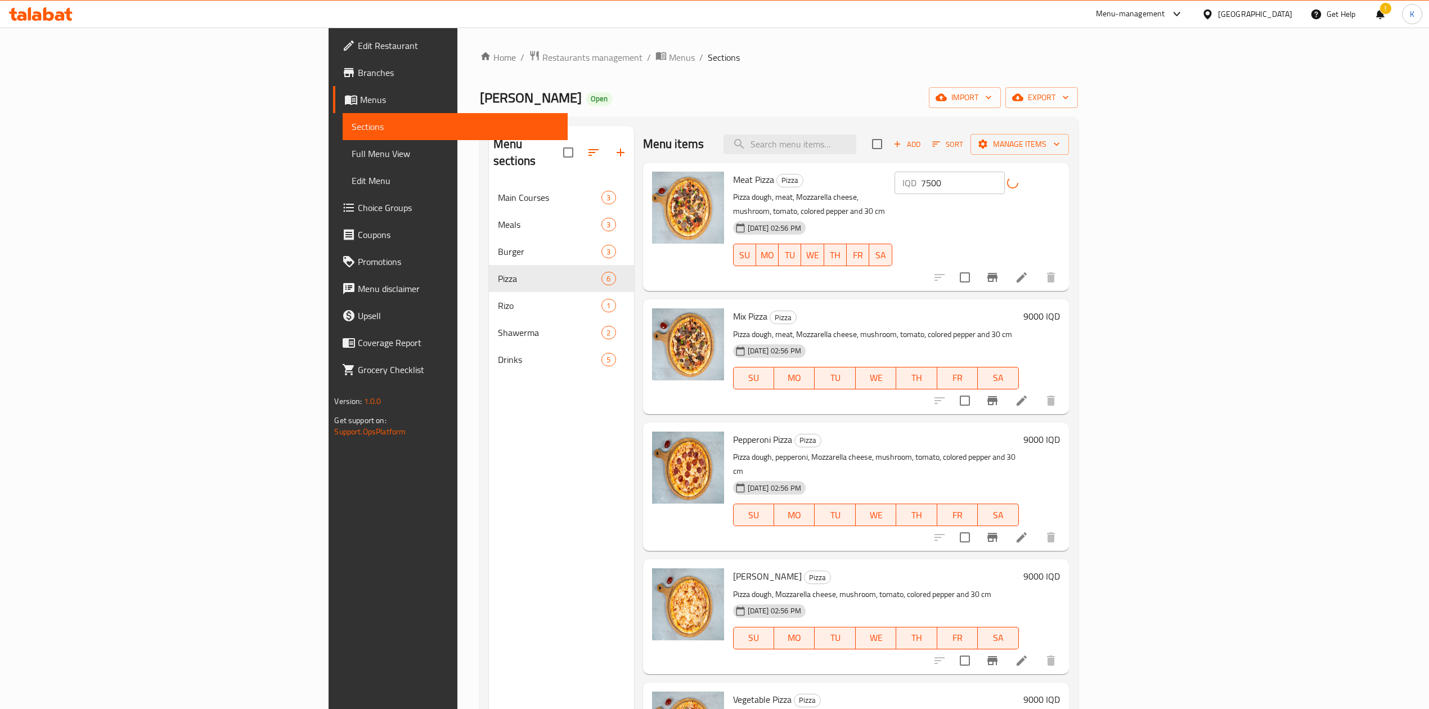
click at [1060, 308] on h6 "9000 IQD" at bounding box center [1041, 316] width 37 height 16
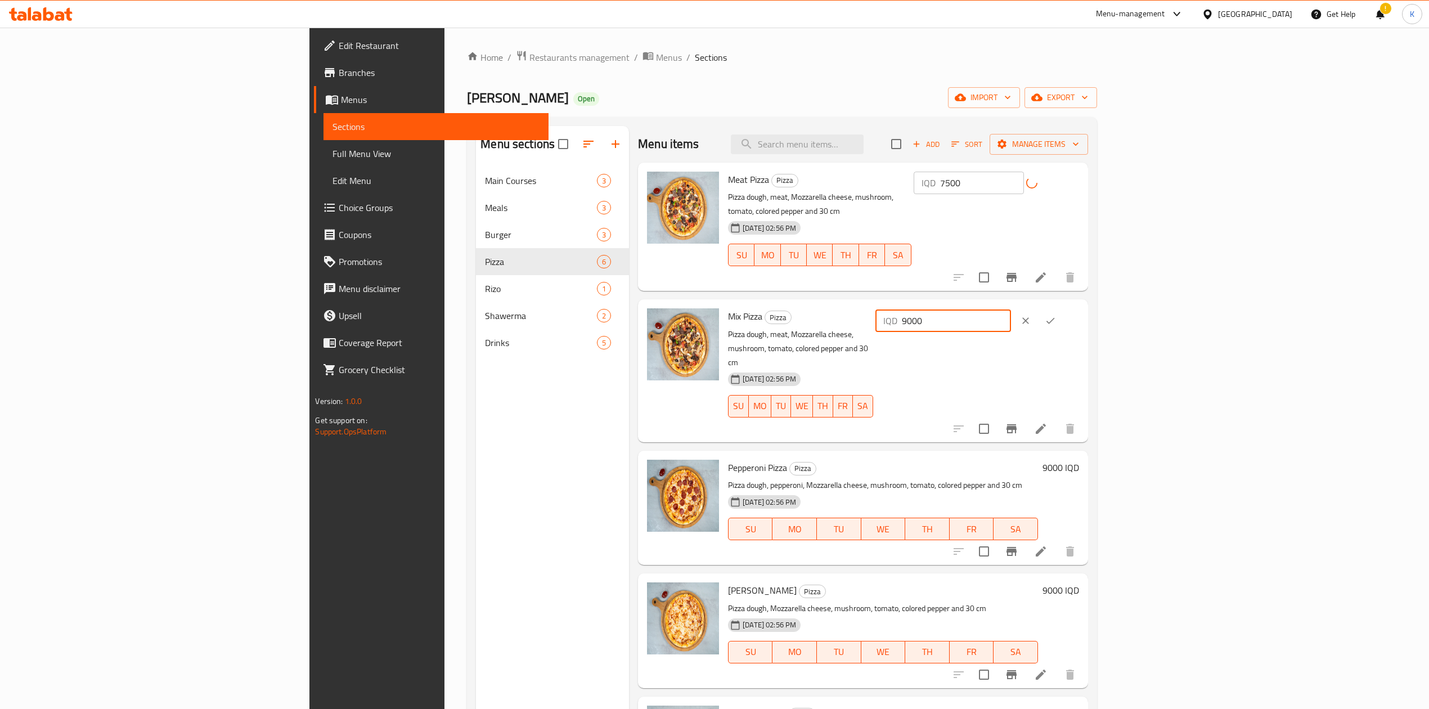
drag, startPoint x: 1234, startPoint y: 308, endPoint x: 1211, endPoint y: 305, distance: 22.8
click at [1011, 309] on div "IQD 9000 ​" at bounding box center [943, 320] width 136 height 23
type input "7500"
click at [1056, 315] on icon "ok" at bounding box center [1050, 320] width 11 height 11
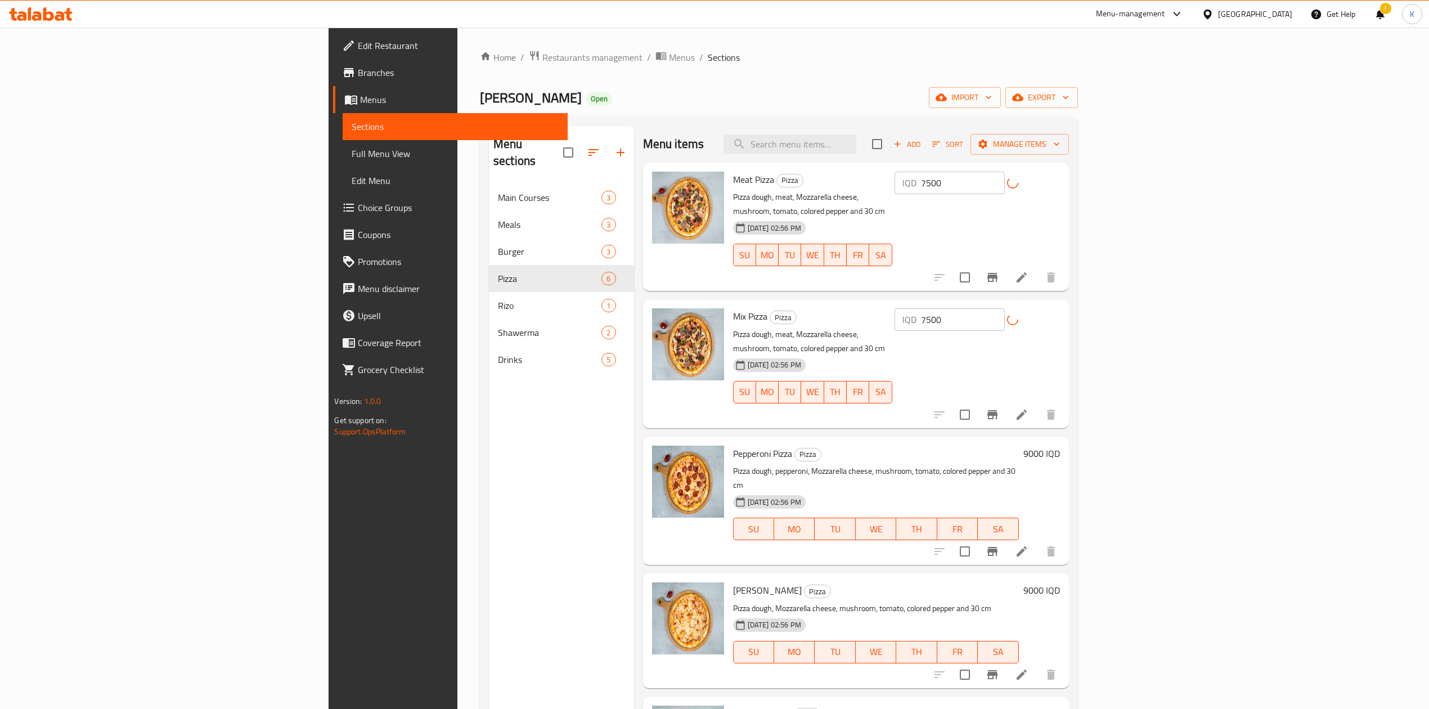
click at [1060, 446] on h6 "9000 IQD" at bounding box center [1041, 454] width 37 height 16
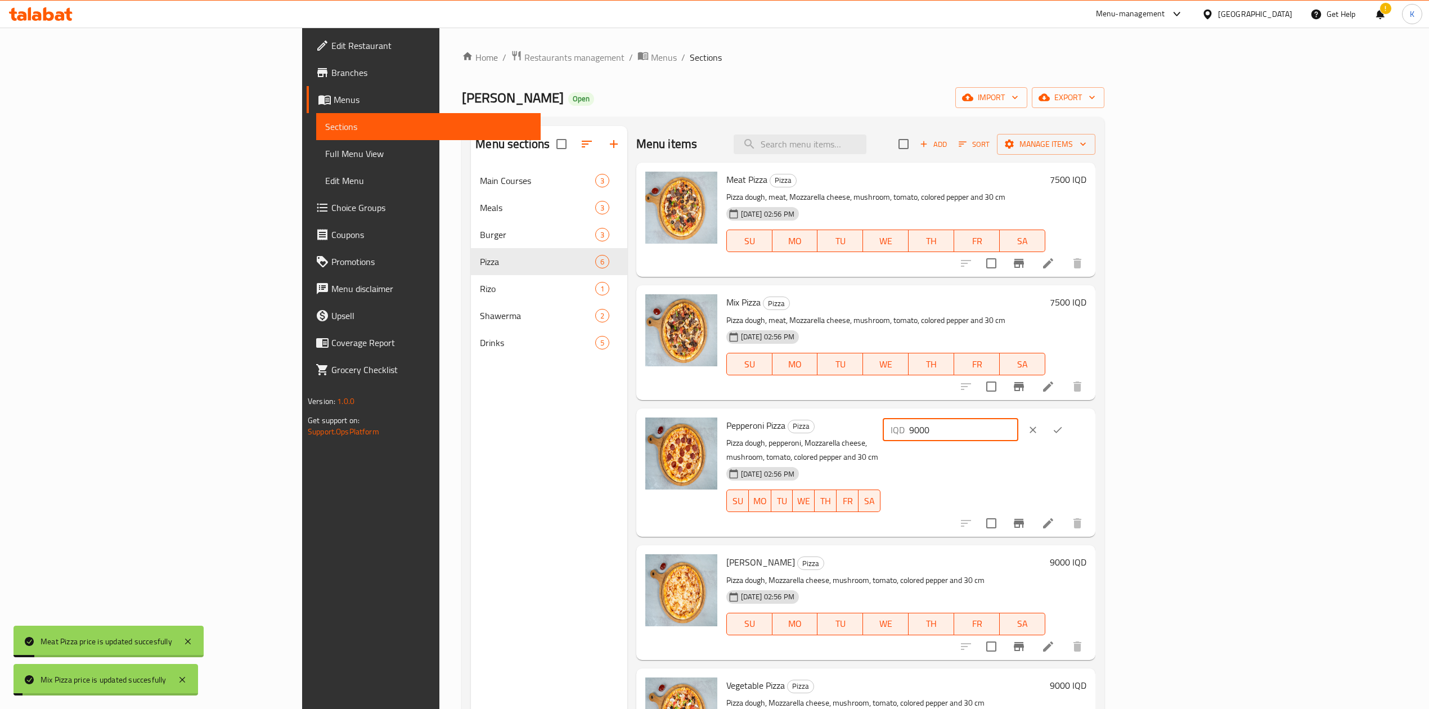
drag, startPoint x: 1231, startPoint y: 430, endPoint x: 1203, endPoint y: 429, distance: 28.2
click at [1018, 429] on div "IQD 9000 ​" at bounding box center [951, 430] width 136 height 23
type input "7500"
click at [1070, 433] on button "ok" at bounding box center [1057, 429] width 25 height 25
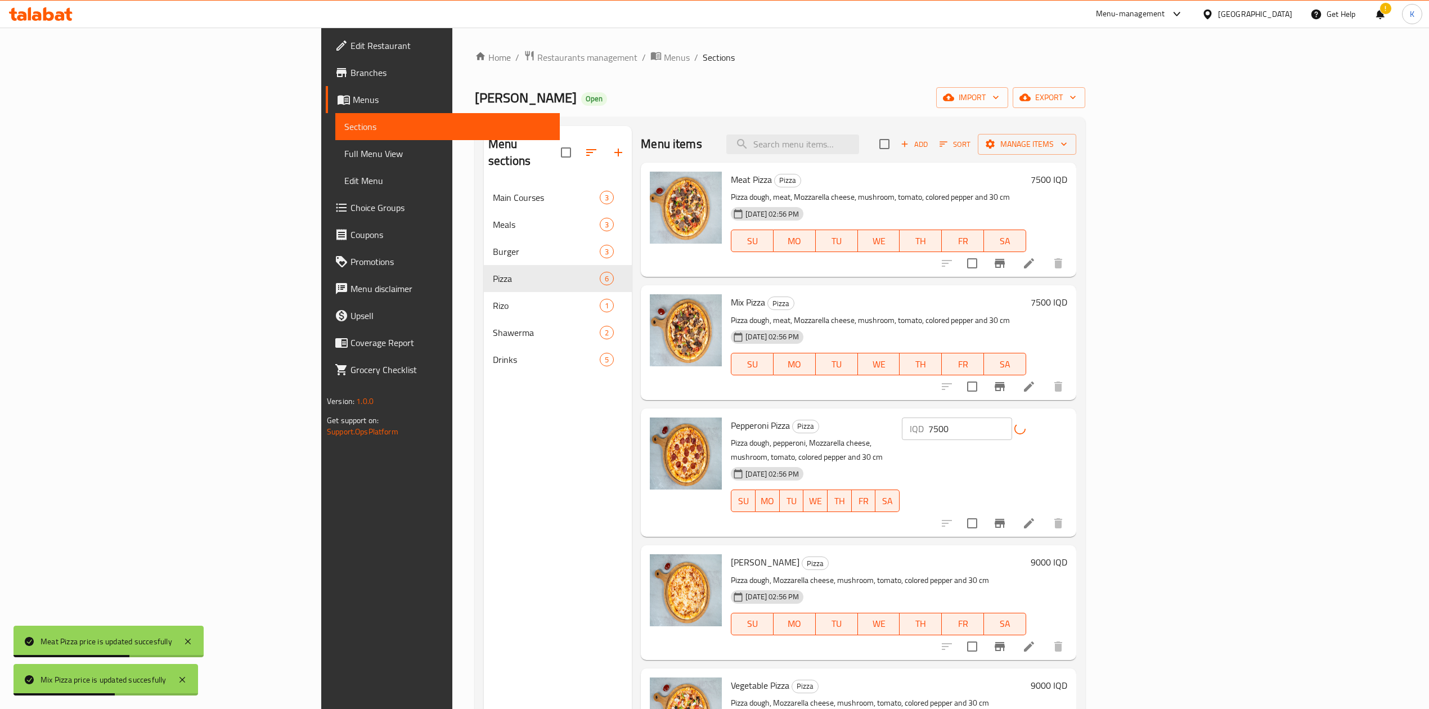
click at [1067, 554] on h6 "9000 IQD" at bounding box center [1049, 562] width 37 height 16
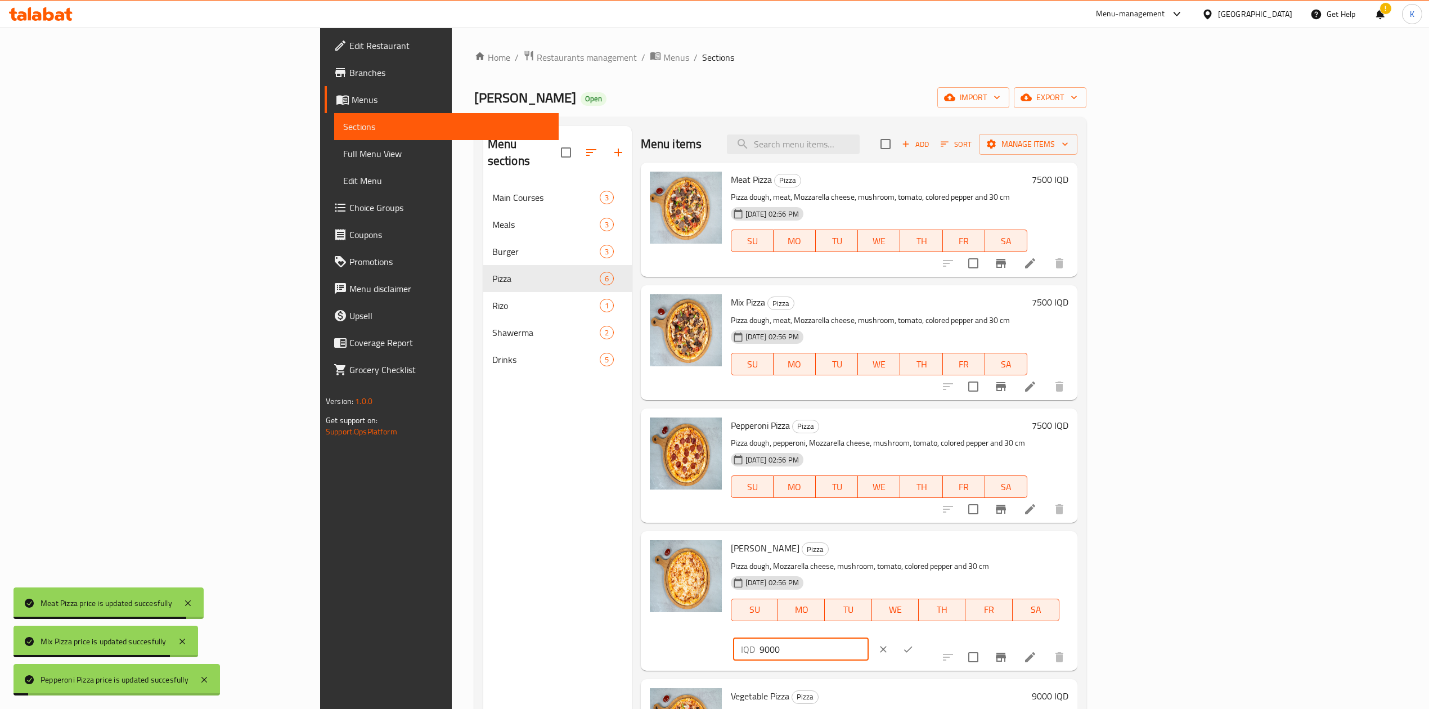
drag, startPoint x: 1232, startPoint y: 557, endPoint x: 1177, endPoint y: 557, distance: 54.0
click at [1073, 557] on div "Margherita Pizza Pizza Pizza dough, Mozzarella cheese, mushroom, tomato, colore…" at bounding box center [899, 601] width 347 height 130
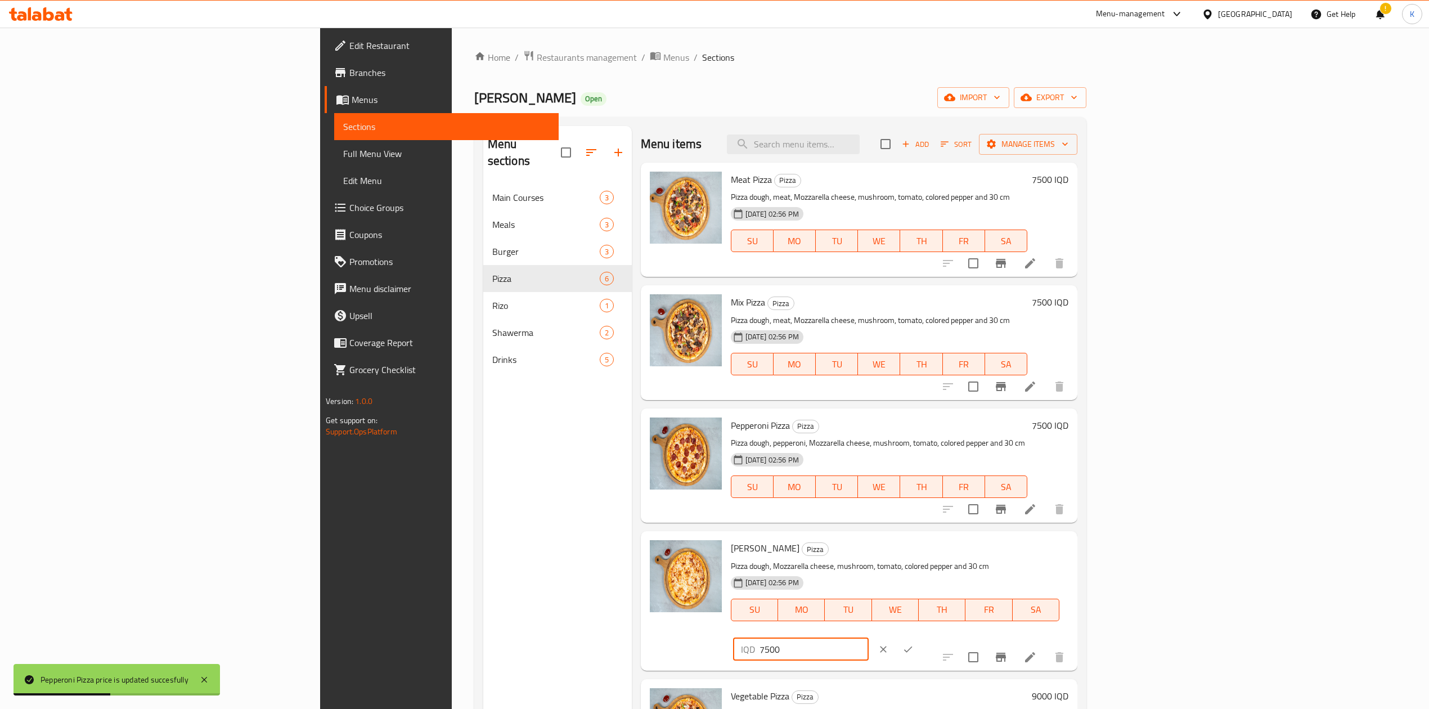
type input "7500"
click at [914, 644] on icon "ok" at bounding box center [907, 649] width 11 height 11
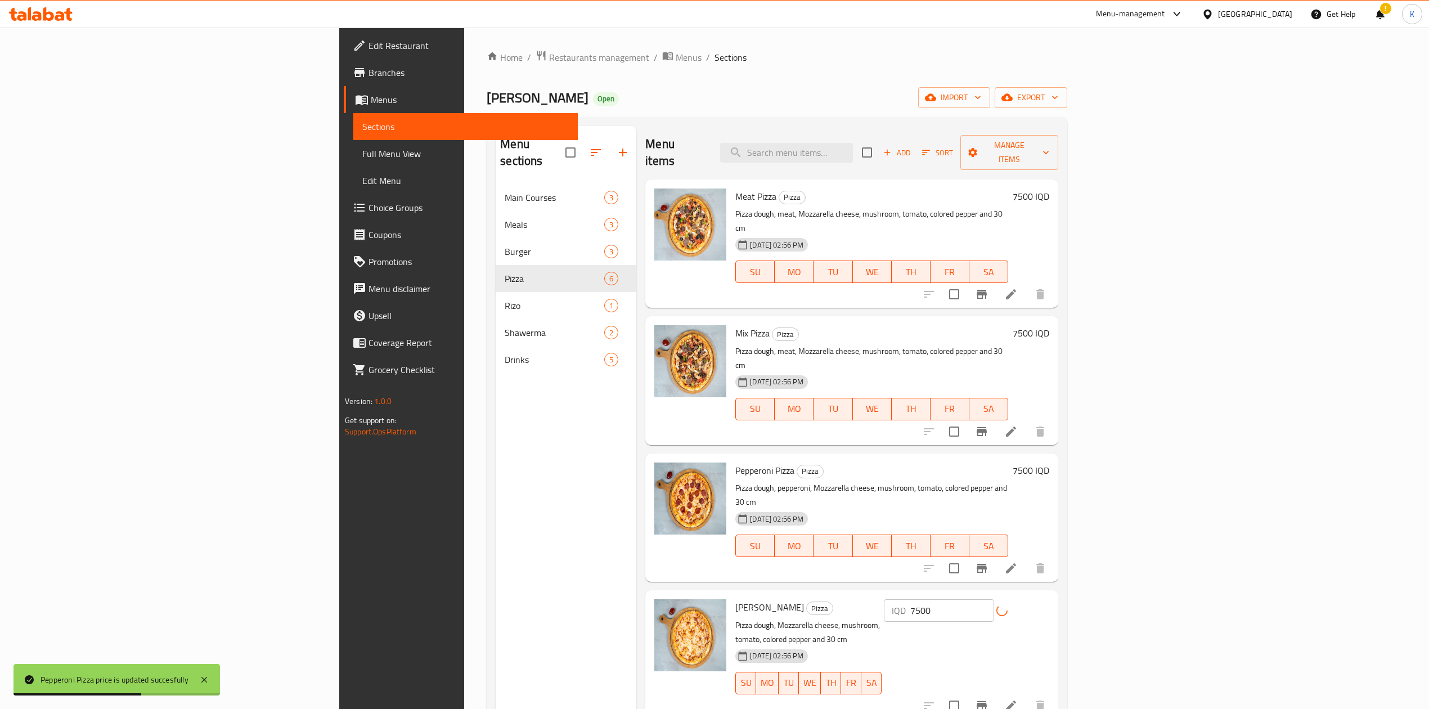
scroll to position [56, 0]
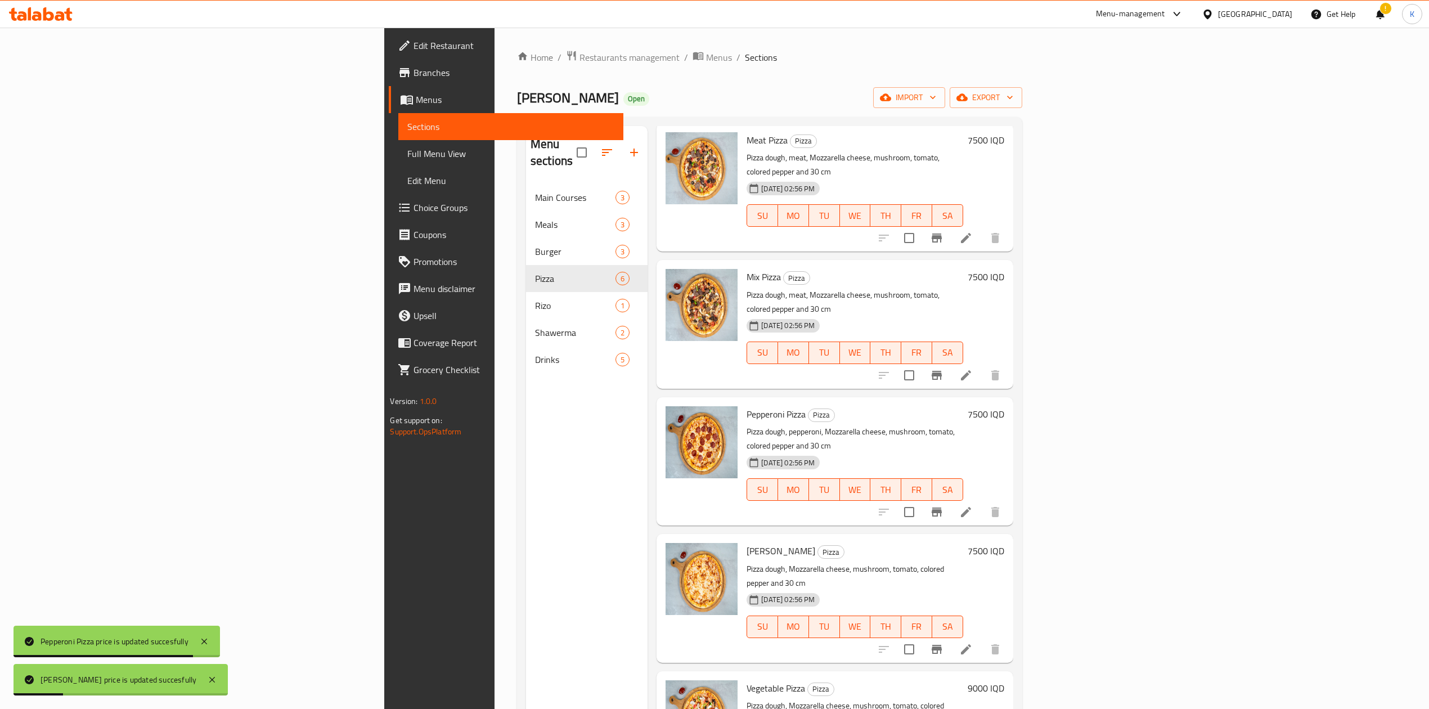
click at [1004, 680] on h6 "9000 IQD" at bounding box center [986, 688] width 37 height 16
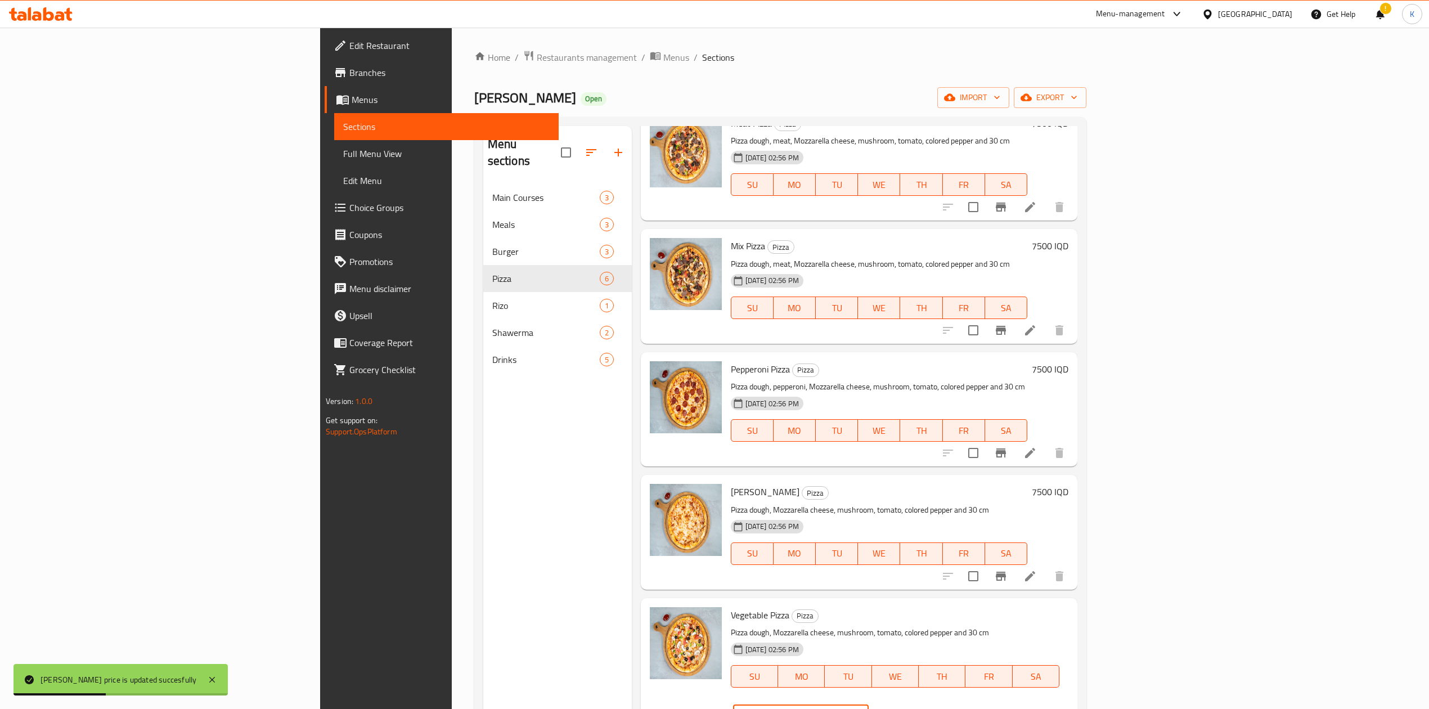
click at [869, 704] on input "9000" at bounding box center [813, 715] width 109 height 23
type input "7500"
click at [920, 703] on button "ok" at bounding box center [908, 715] width 25 height 25
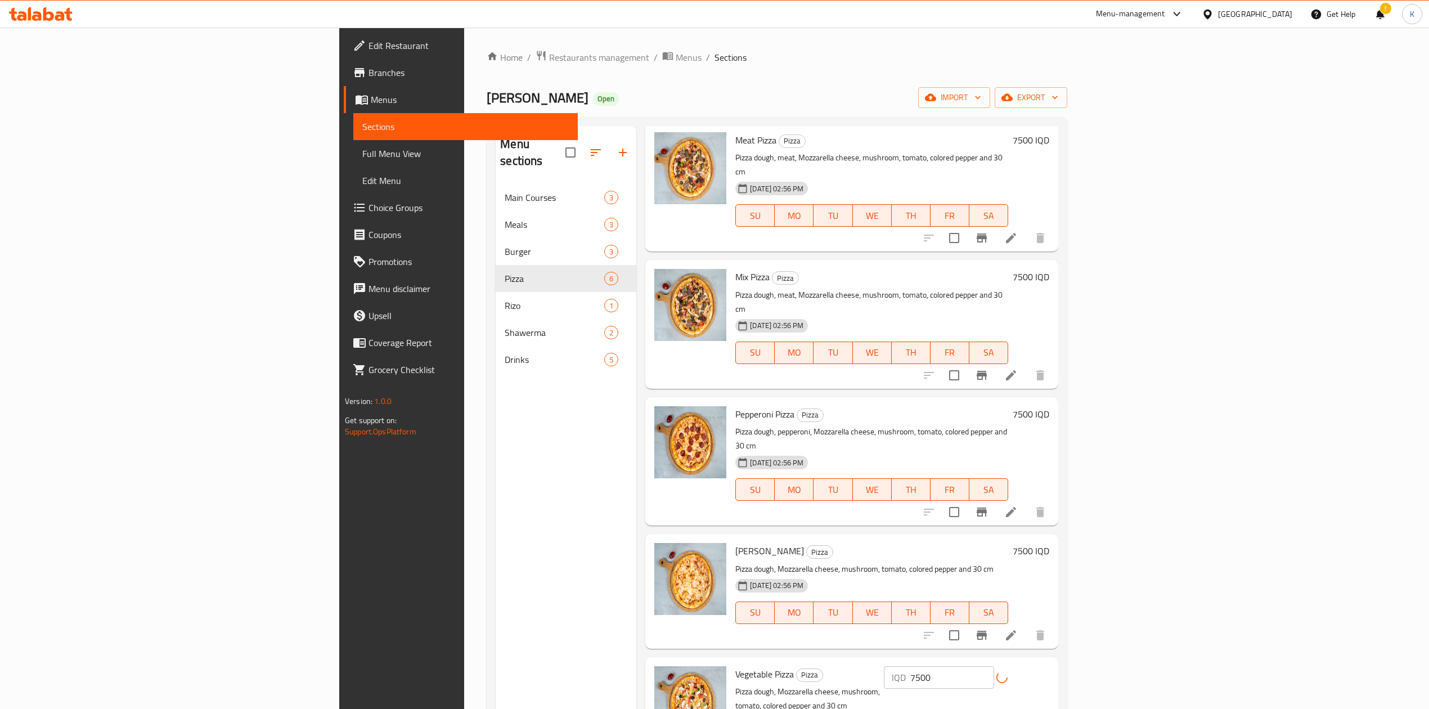
scroll to position [158, 0]
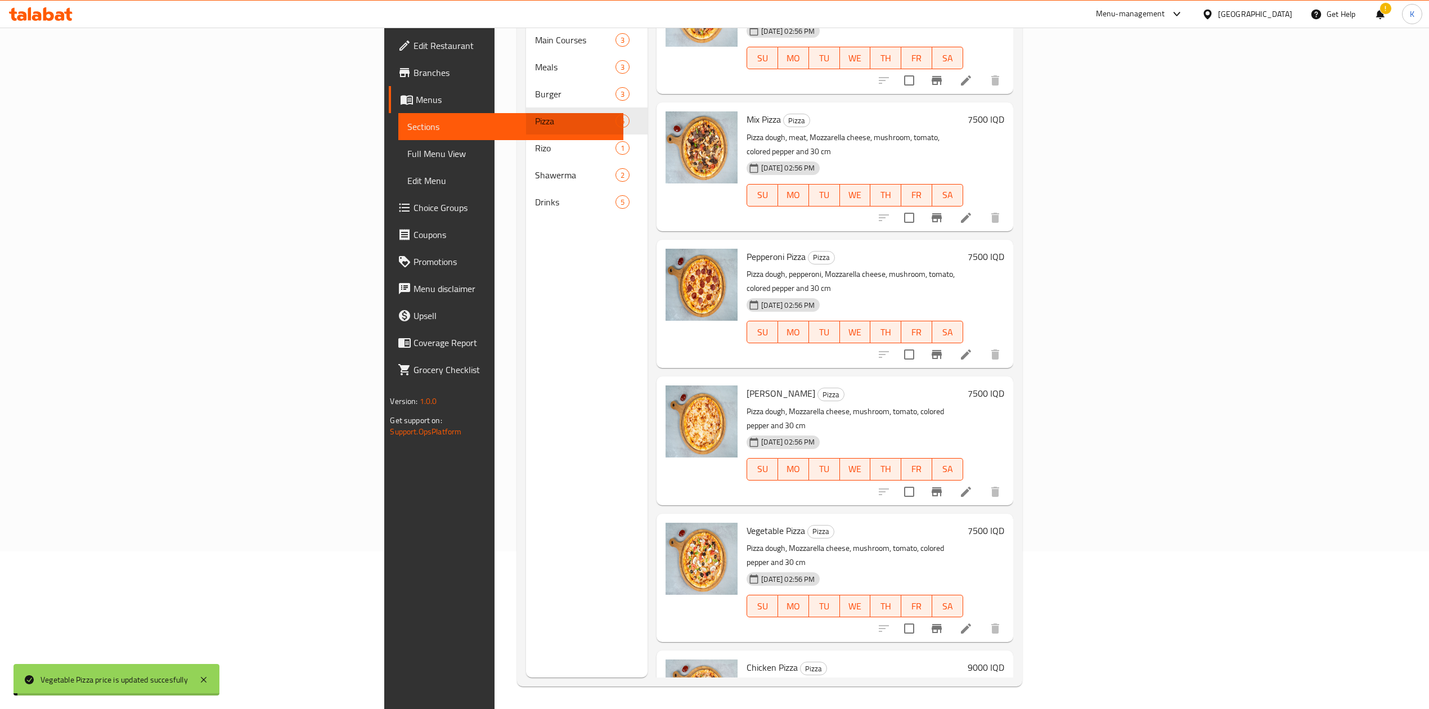
click at [1004, 659] on h6 "9000 IQD" at bounding box center [986, 667] width 37 height 16
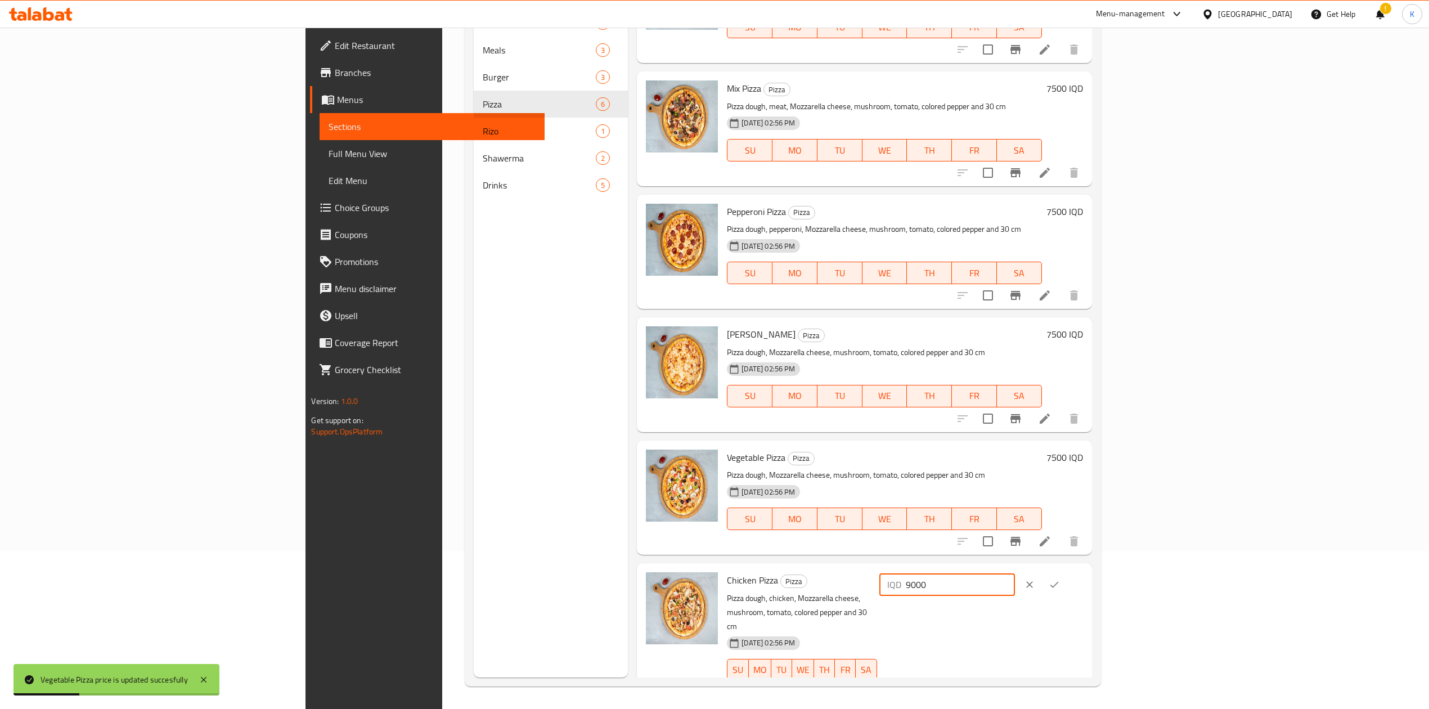
drag, startPoint x: 1231, startPoint y: 588, endPoint x: 1166, endPoint y: 581, distance: 65.1
click at [1087, 581] on div "Chicken Pizza Pizza Pizza dough, chicken, Mozzarella cheese, mushroom, tomato, …" at bounding box center [904, 634] width 365 height 133
type input "7500"
click at [1067, 581] on button "ok" at bounding box center [1054, 584] width 25 height 25
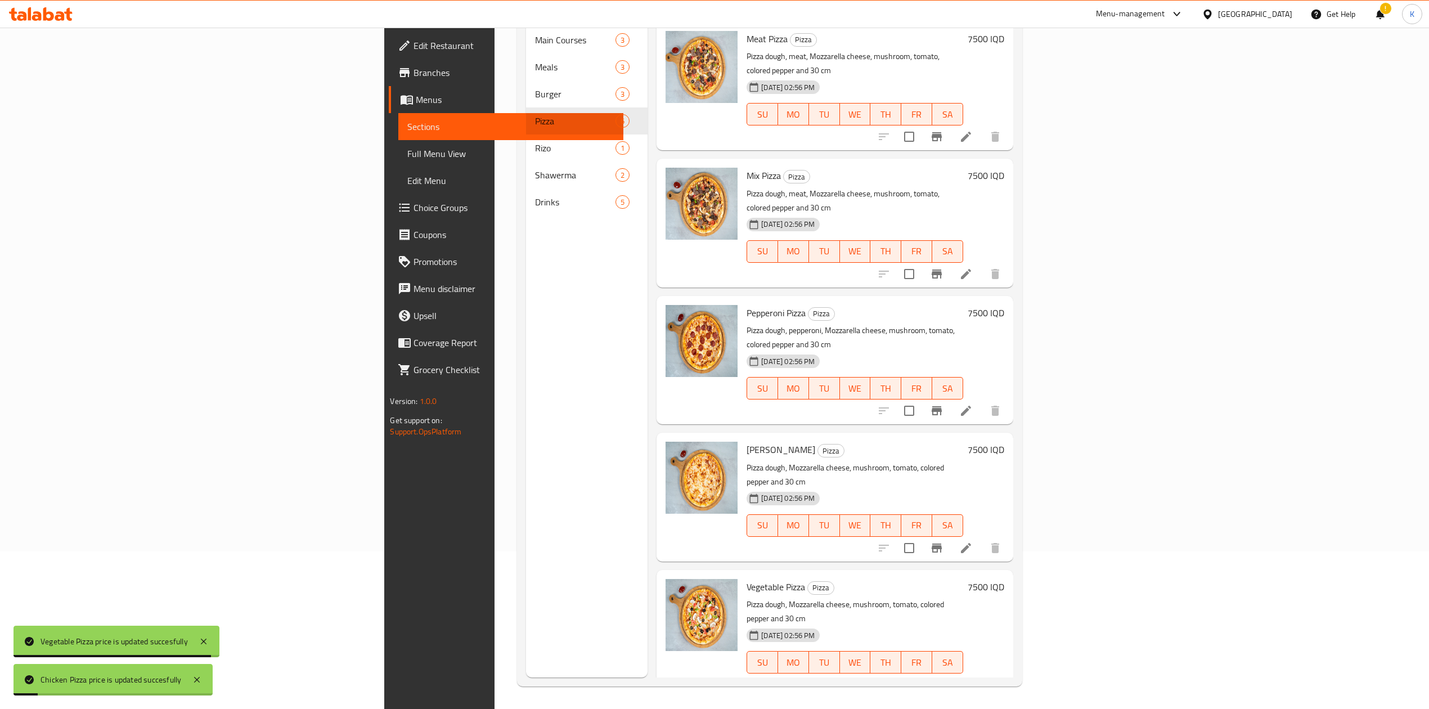
scroll to position [0, 0]
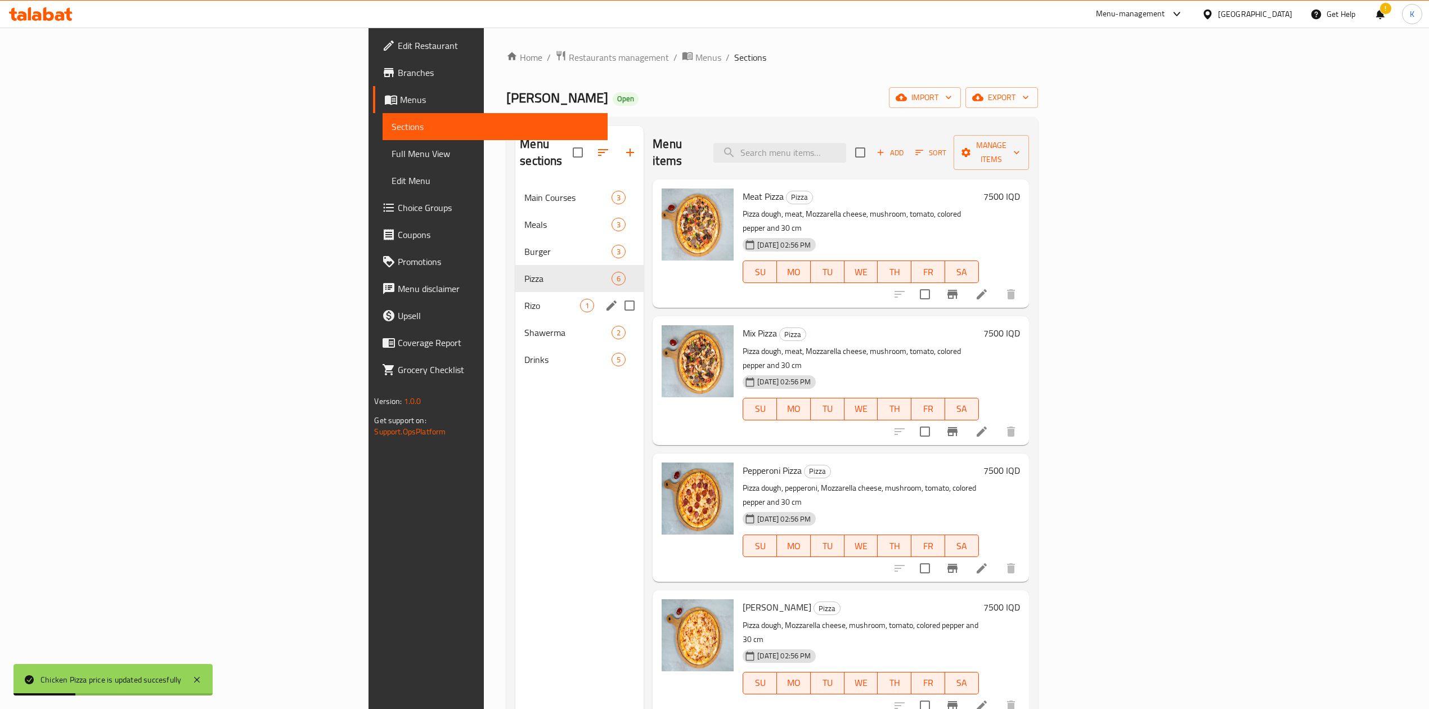
click at [524, 299] on span "Rizo" at bounding box center [552, 306] width 56 height 14
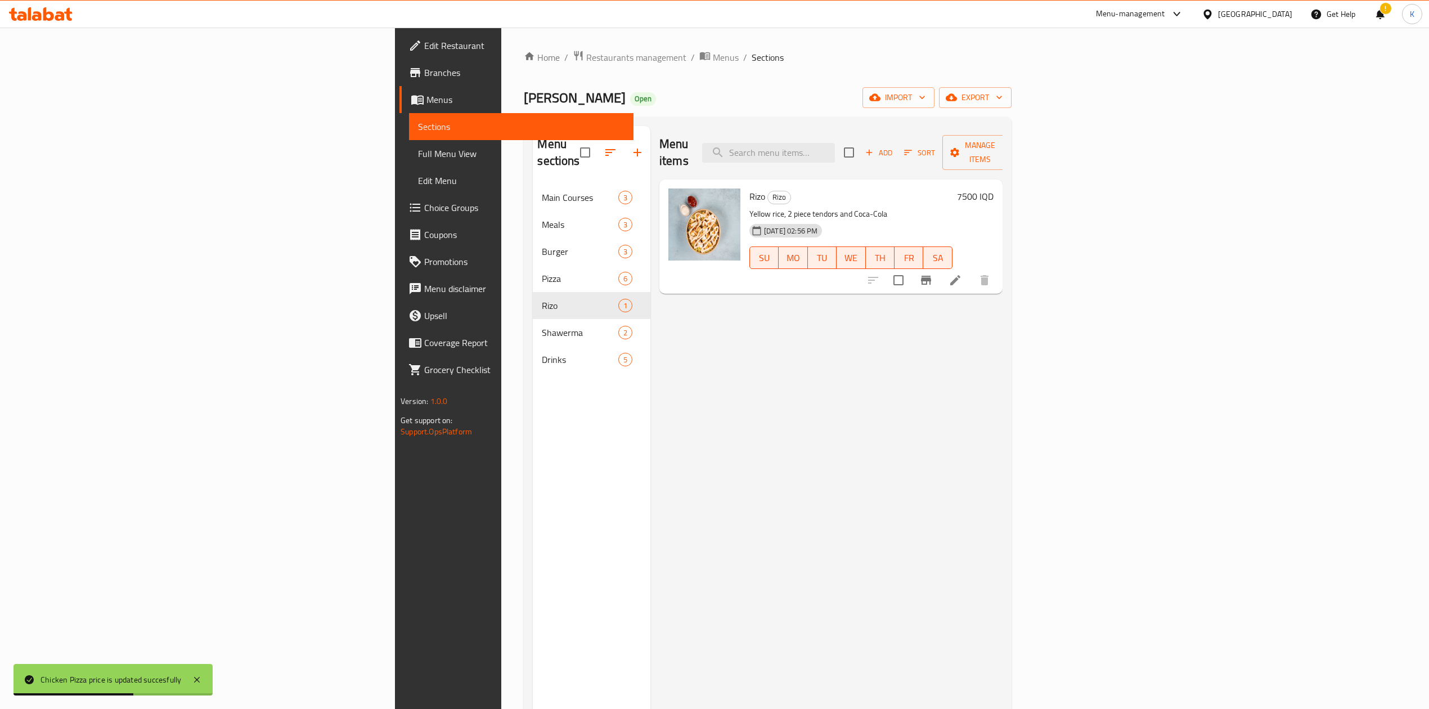
click at [994, 188] on h6 "7500 IQD" at bounding box center [975, 196] width 37 height 16
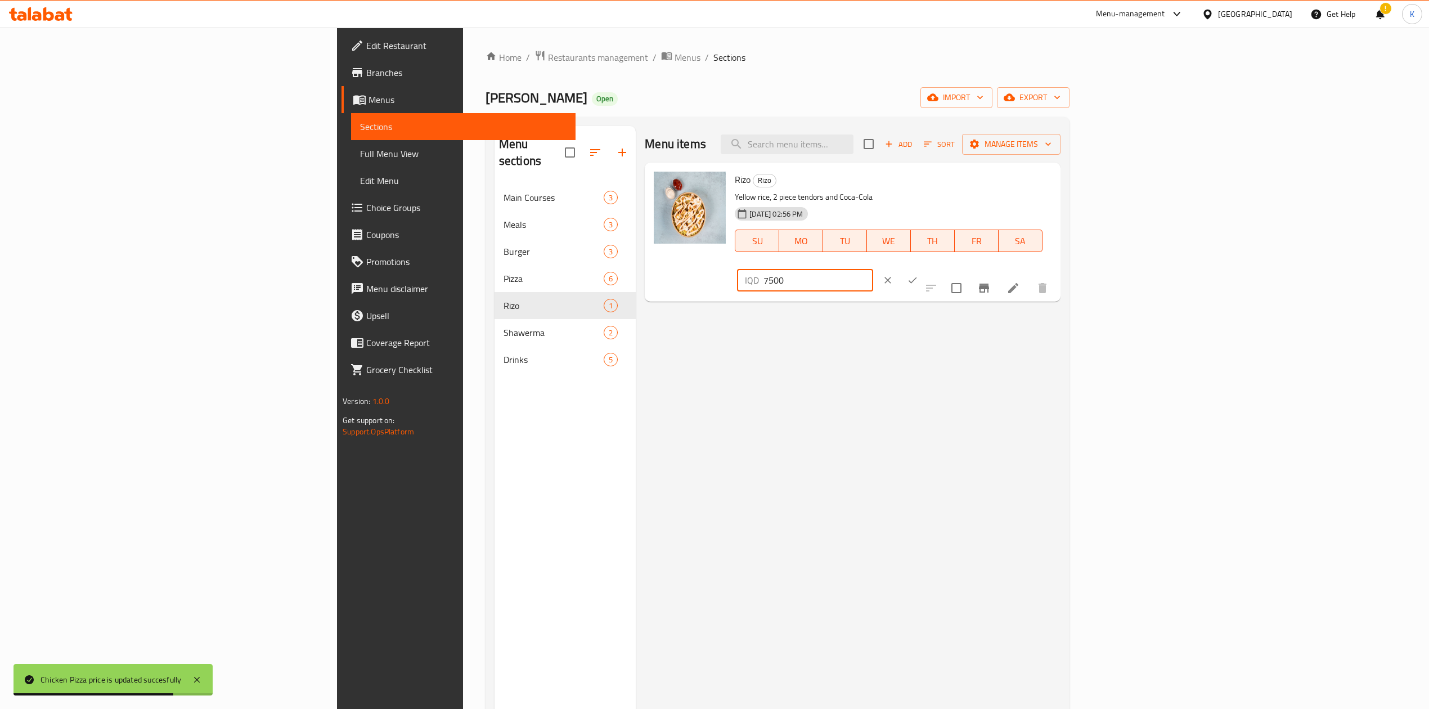
drag, startPoint x: 1241, startPoint y: 183, endPoint x: 1227, endPoint y: 188, distance: 14.9
click at [873, 269] on div "IQD 7500 ​" at bounding box center [805, 280] width 136 height 23
type input "5500"
click at [918, 275] on icon "ok" at bounding box center [912, 280] width 11 height 11
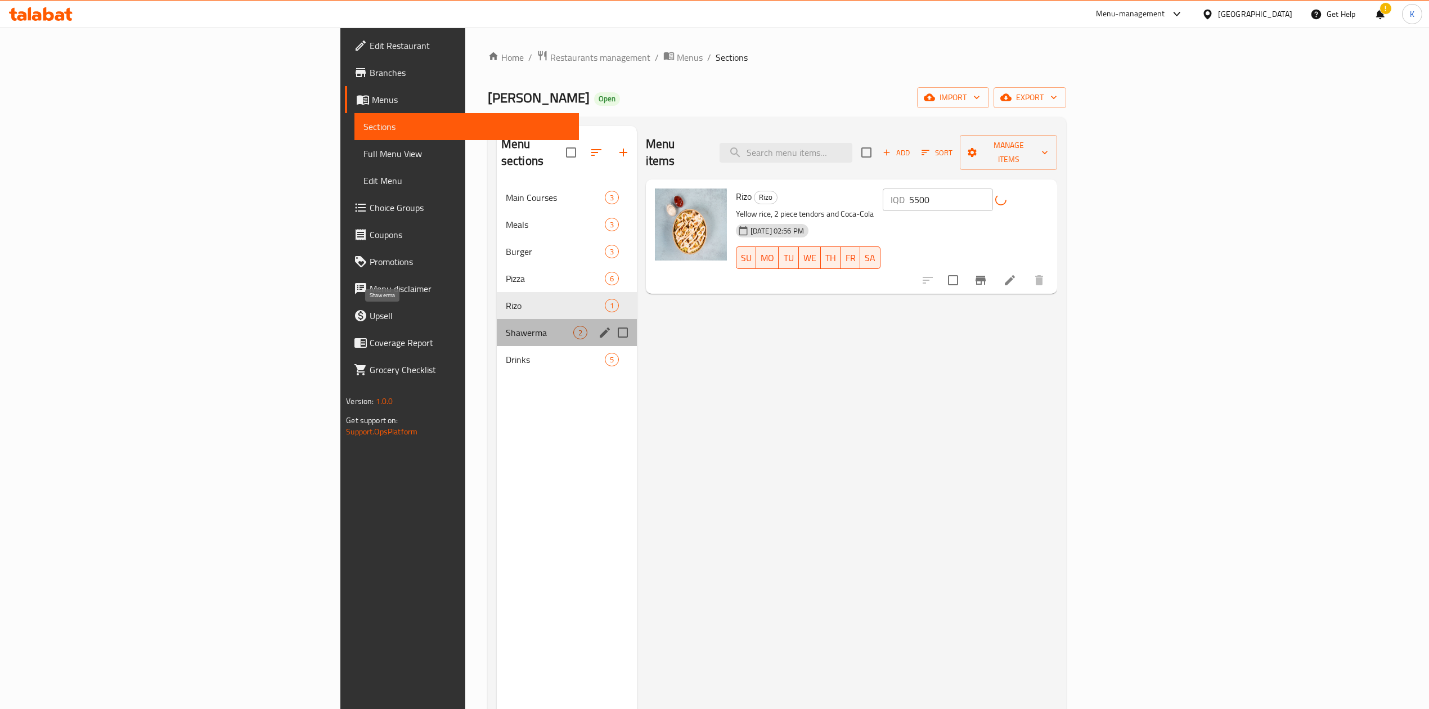
click at [506, 326] on span "Shawerma" at bounding box center [540, 333] width 68 height 14
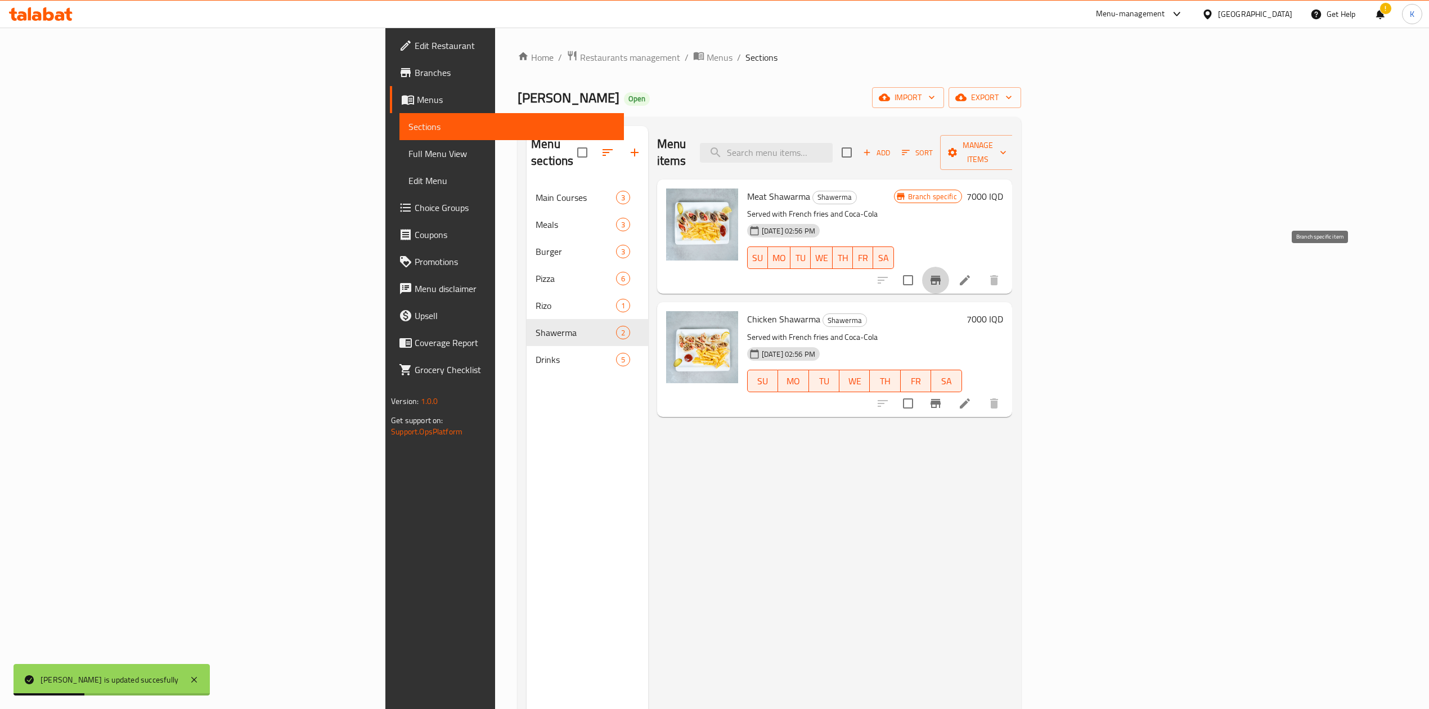
click at [949, 267] on button "Branch-specific-item" at bounding box center [935, 280] width 27 height 27
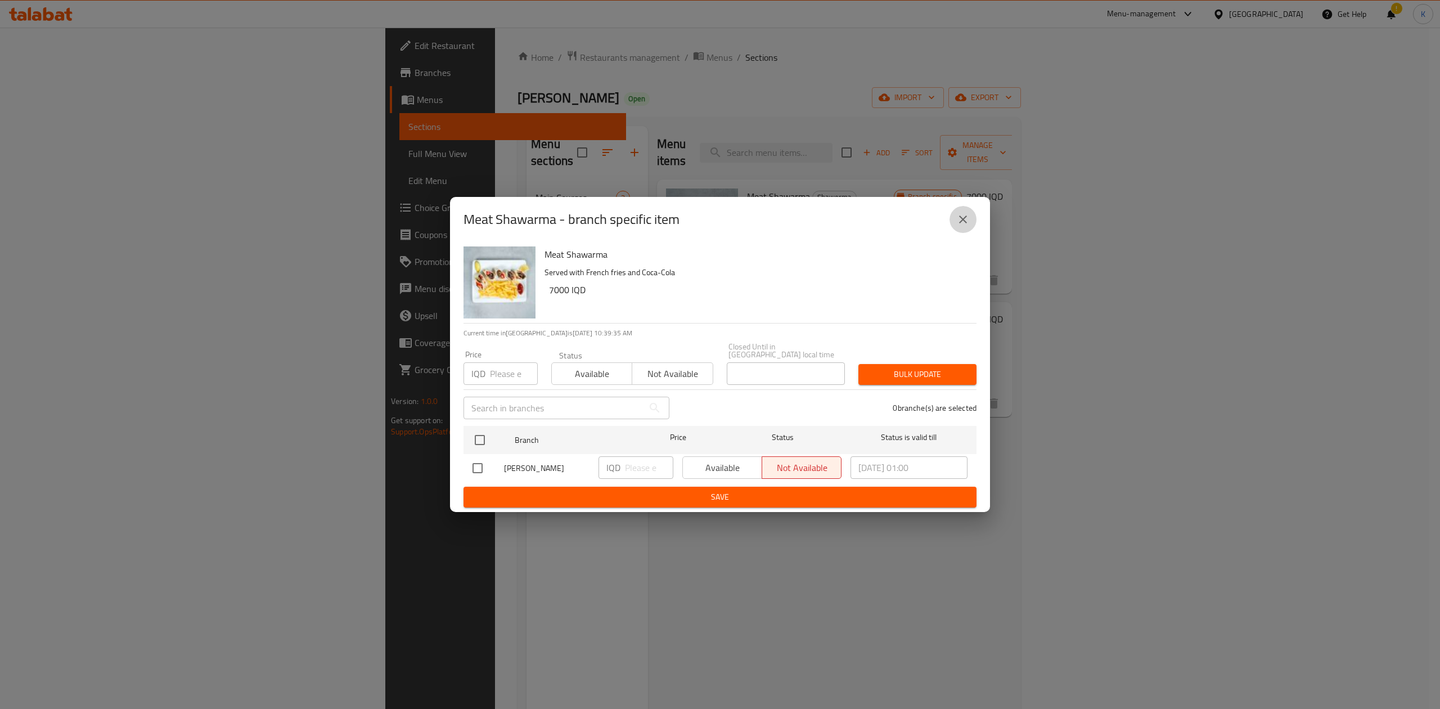
click at [962, 222] on icon "close" at bounding box center [963, 219] width 8 height 8
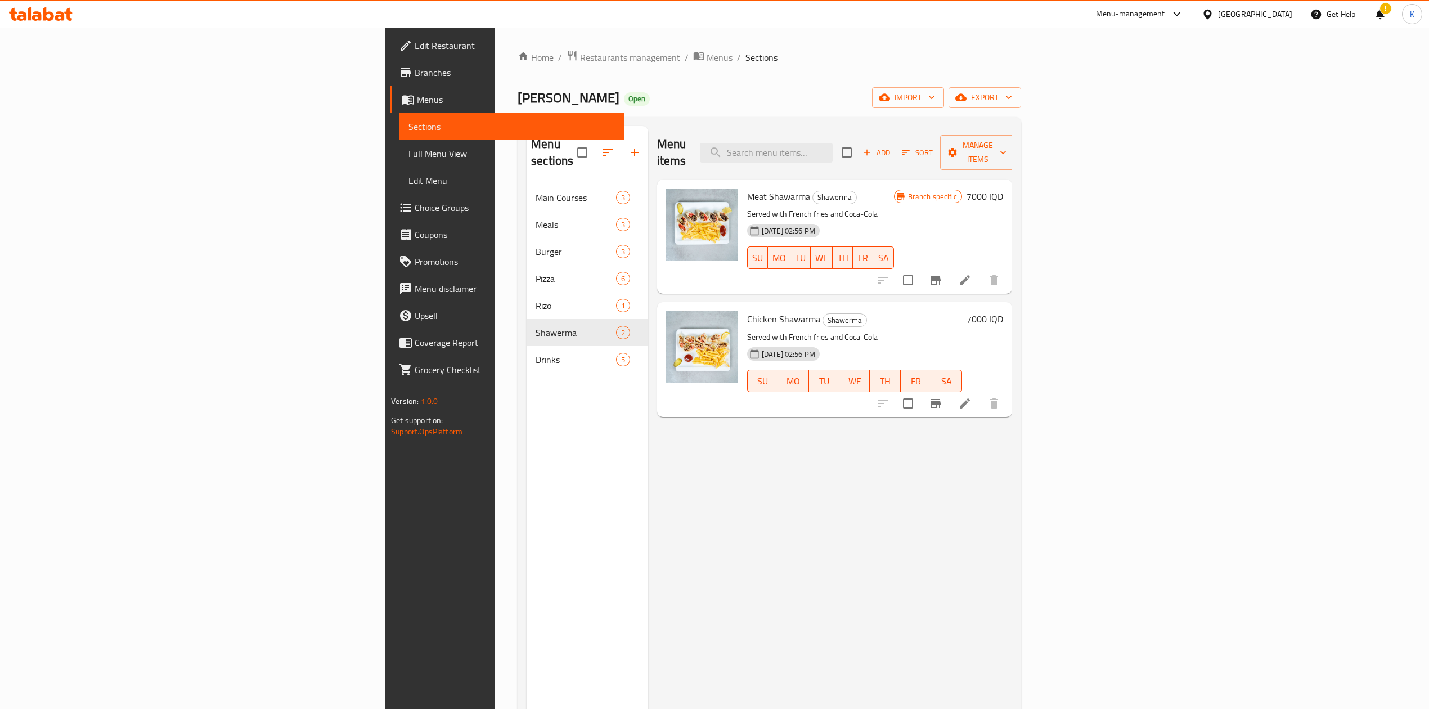
click at [1003, 188] on h6 "7000 IQD" at bounding box center [985, 196] width 37 height 16
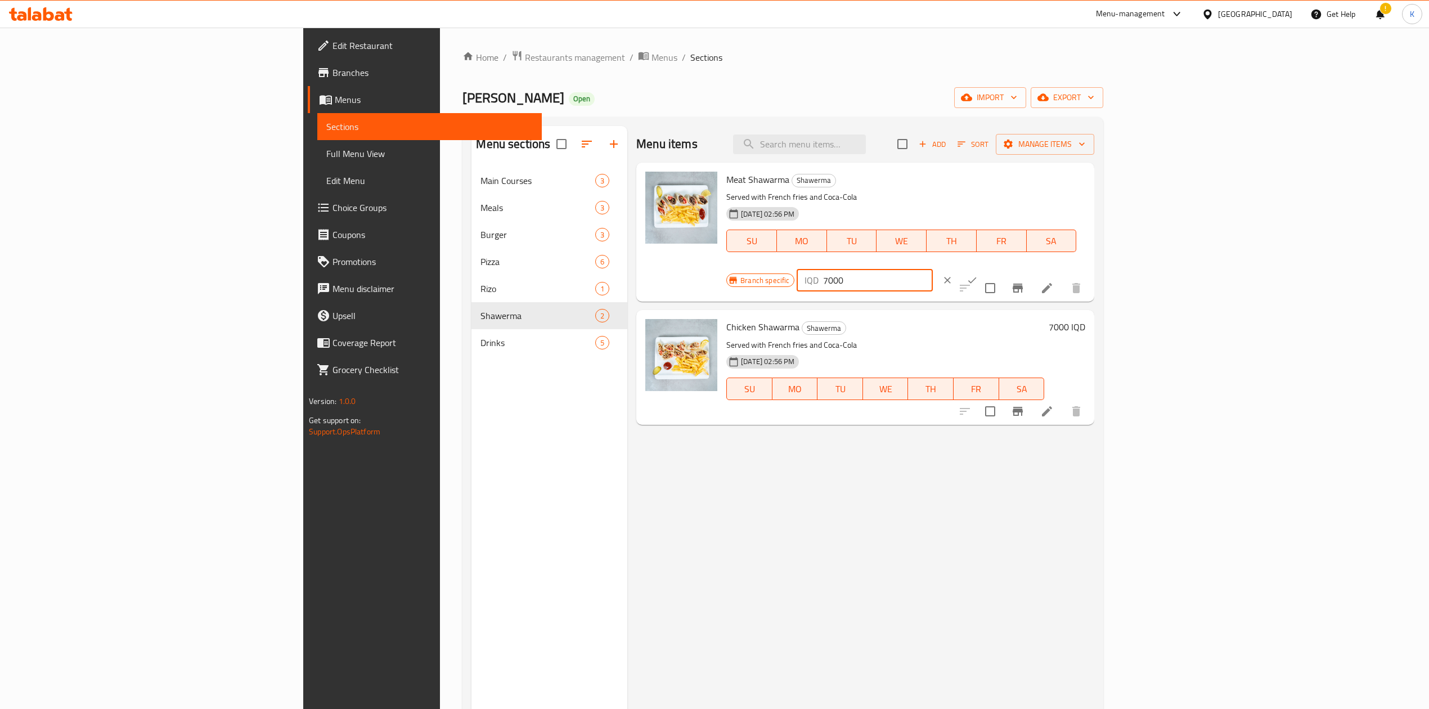
drag, startPoint x: 1241, startPoint y: 181, endPoint x: 1220, endPoint y: 186, distance: 21.4
click at [932, 269] on div "IQD 7000 ​" at bounding box center [865, 280] width 136 height 23
type input "5000"
click at [985, 268] on button "ok" at bounding box center [972, 280] width 25 height 25
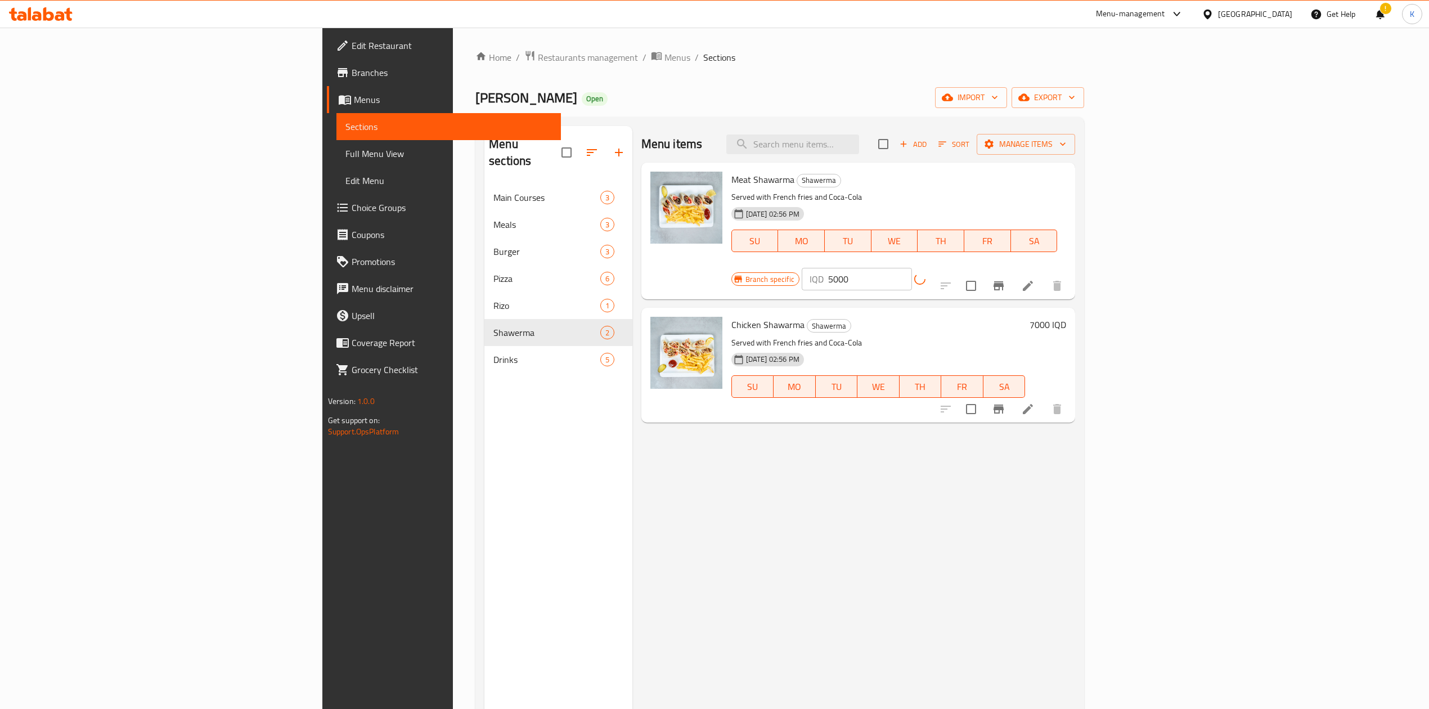
click at [1066, 317] on h6 "7000 IQD" at bounding box center [1048, 325] width 37 height 16
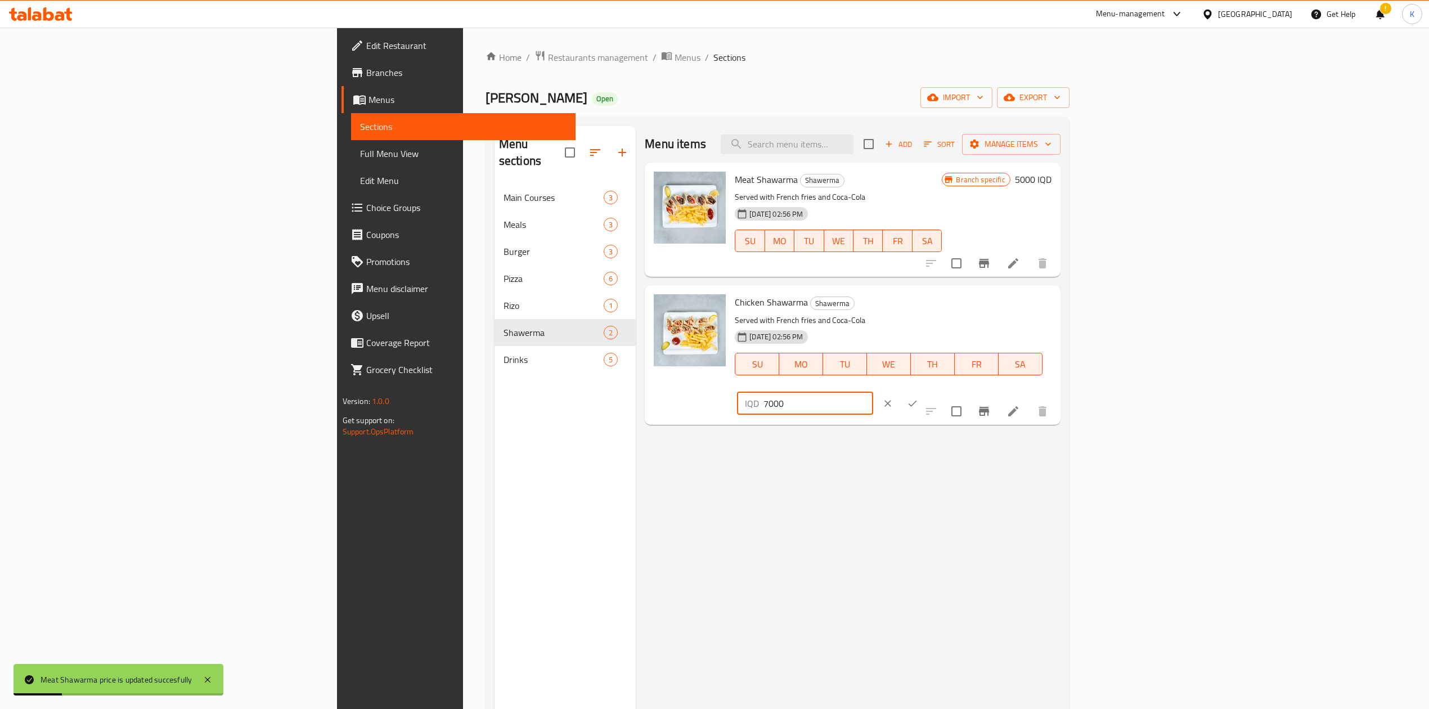
drag, startPoint x: 1237, startPoint y: 302, endPoint x: 1223, endPoint y: 302, distance: 14.1
click at [873, 392] on div "IQD 7000 ​" at bounding box center [805, 403] width 136 height 23
type input "4000"
click at [918, 398] on icon "ok" at bounding box center [912, 403] width 11 height 11
click at [941, 391] on div "IQD 4000 ​" at bounding box center [839, 403] width 204 height 25
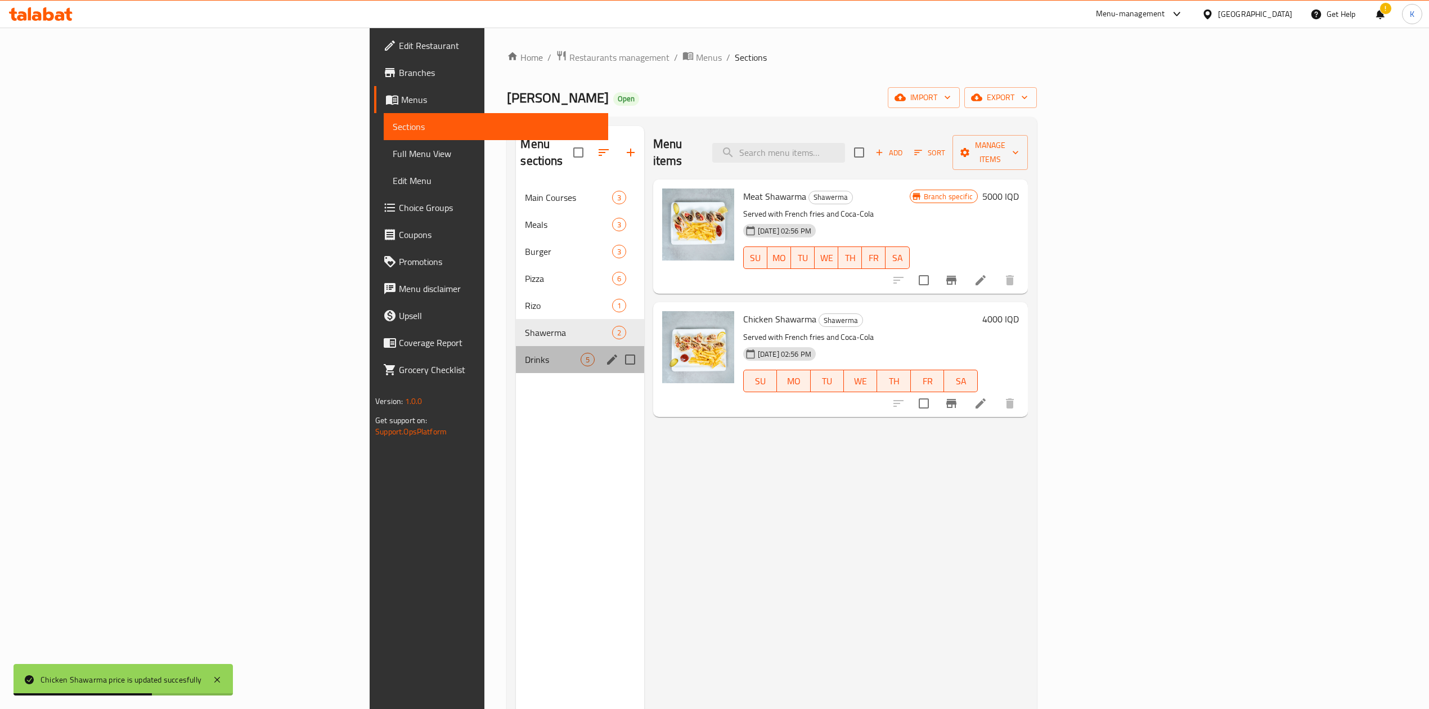
click at [516, 346] on div "Drinks 5" at bounding box center [580, 359] width 128 height 27
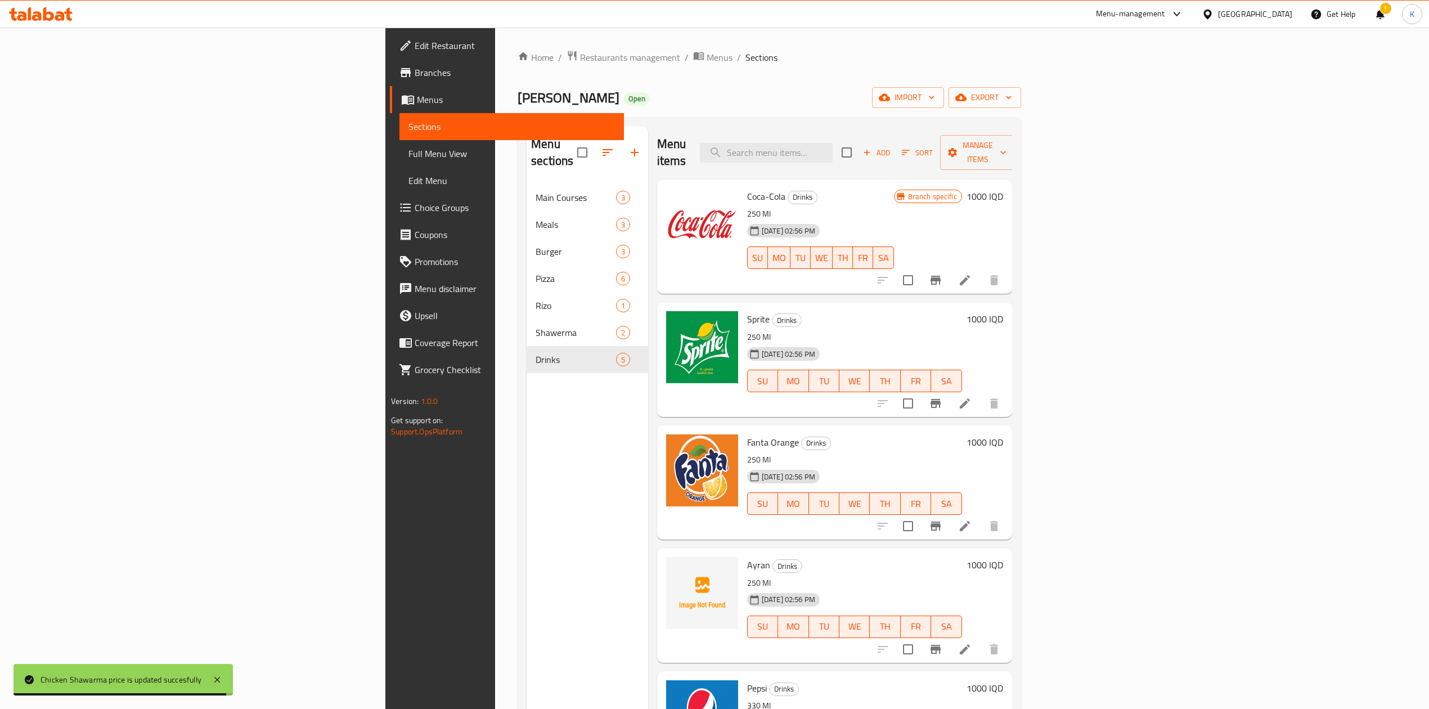
scroll to position [158, 0]
